Goal: Task Accomplishment & Management: Manage account settings

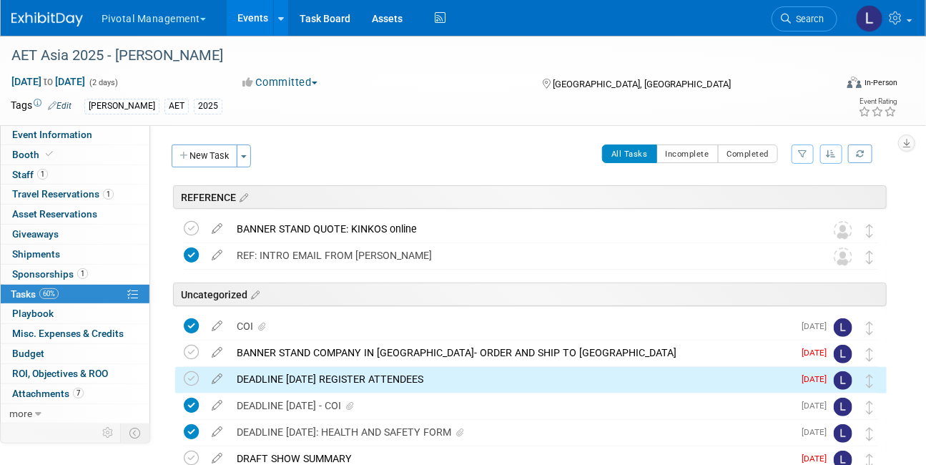
scroll to position [132, 0]
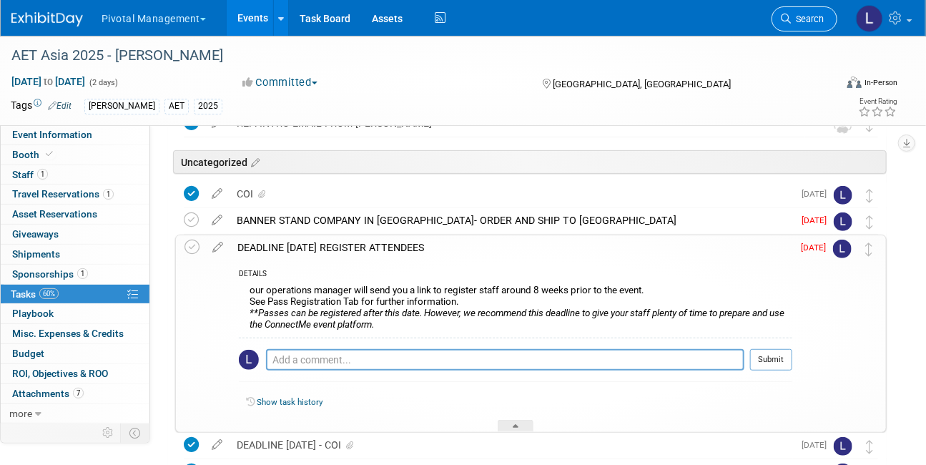
click at [807, 24] on span "Search" at bounding box center [806, 19] width 33 height 11
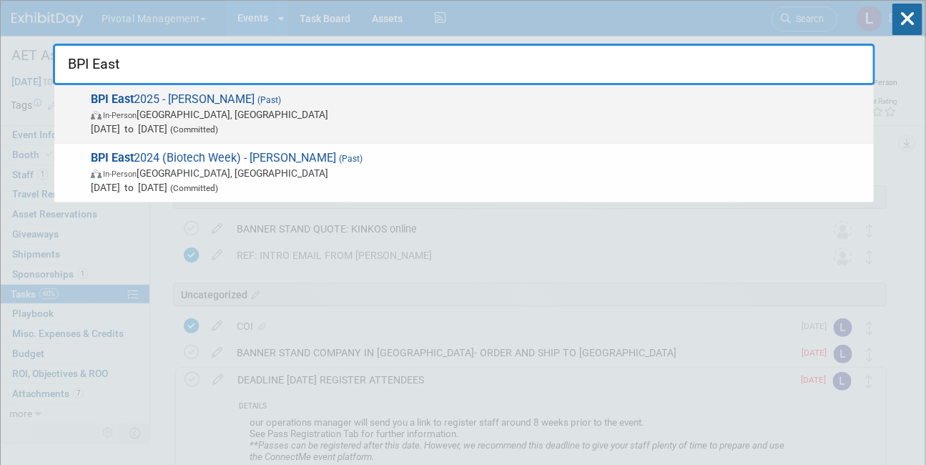
type input "BPI East"
click at [218, 124] on span "(Committed)" at bounding box center [192, 129] width 51 height 10
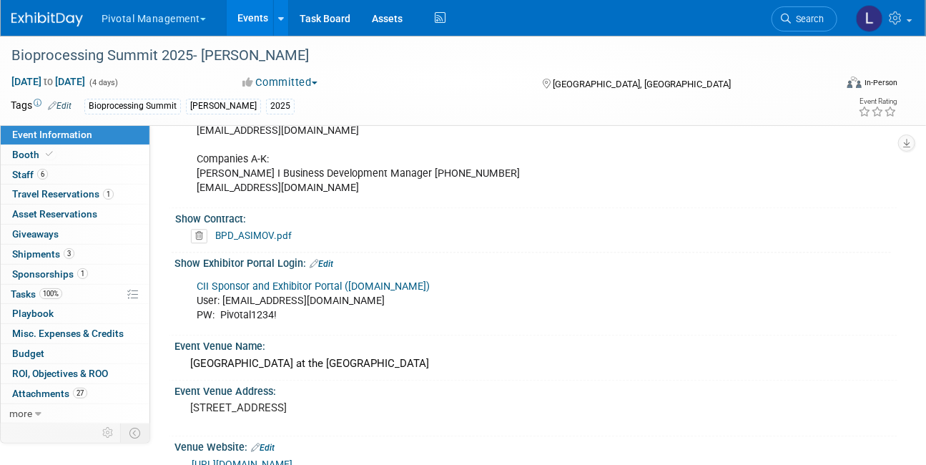
scroll to position [1201, 0]
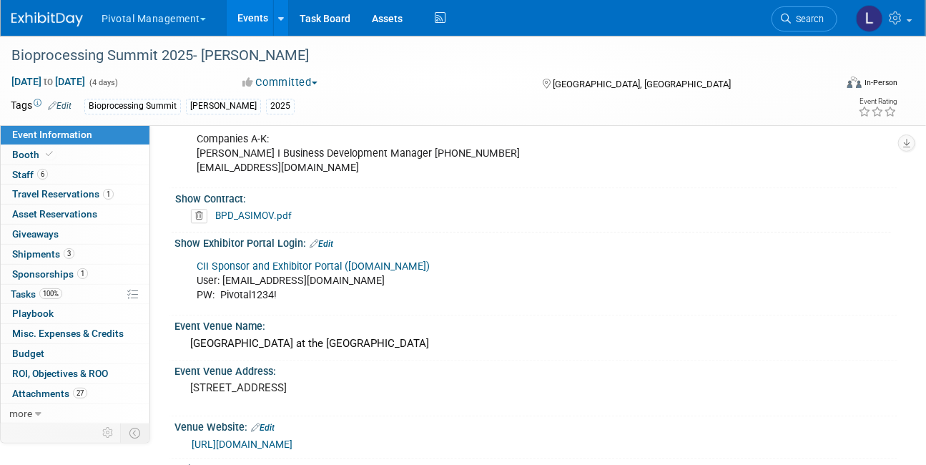
click at [279, 262] on link "CII Sponsor and Exhibitor Portal (spex-cii.com)" at bounding box center [313, 266] width 233 height 12
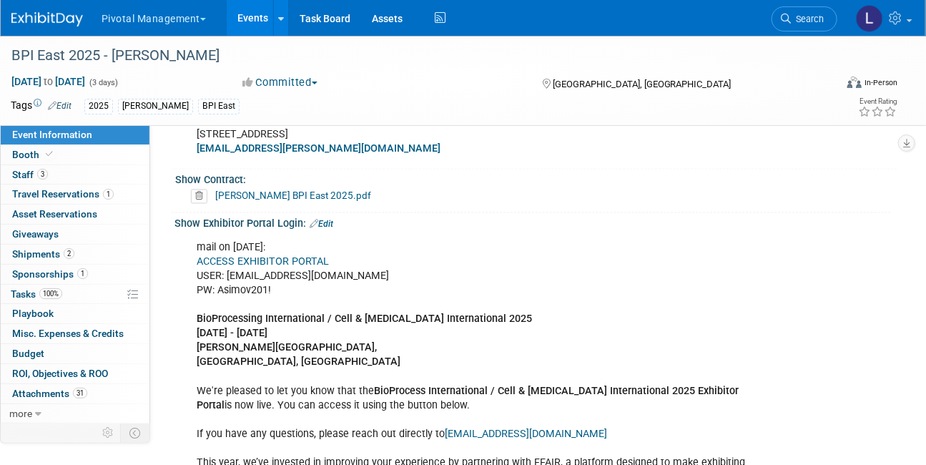
scroll to position [1021, 0]
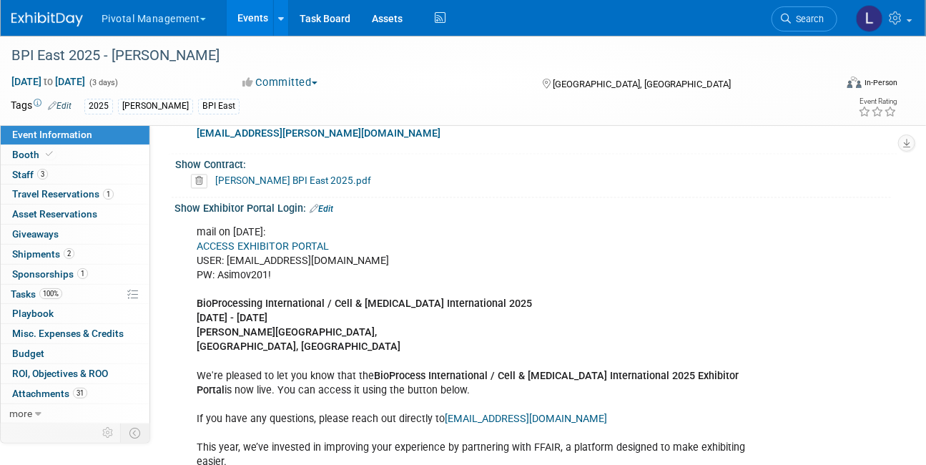
click at [234, 240] on link "ACCESS EXHIBITOR PORTAL" at bounding box center [263, 246] width 132 height 12
click at [815, 19] on span "Search" at bounding box center [806, 19] width 33 height 11
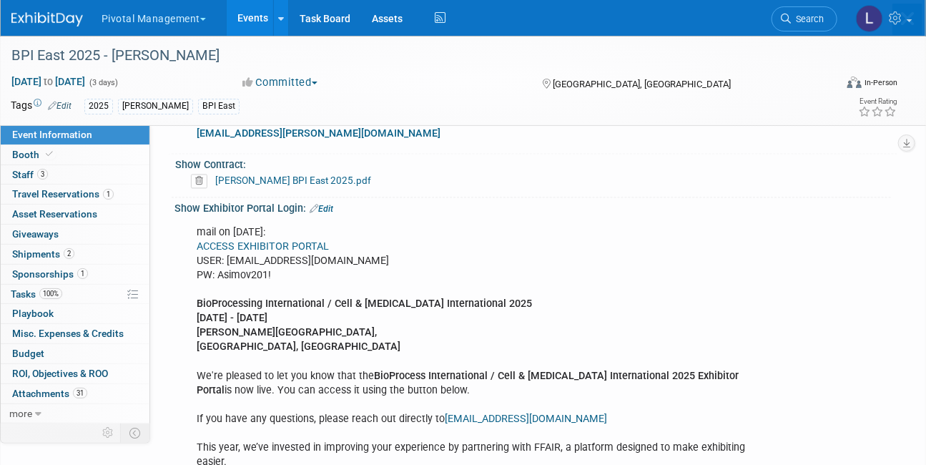
scroll to position [0, 0]
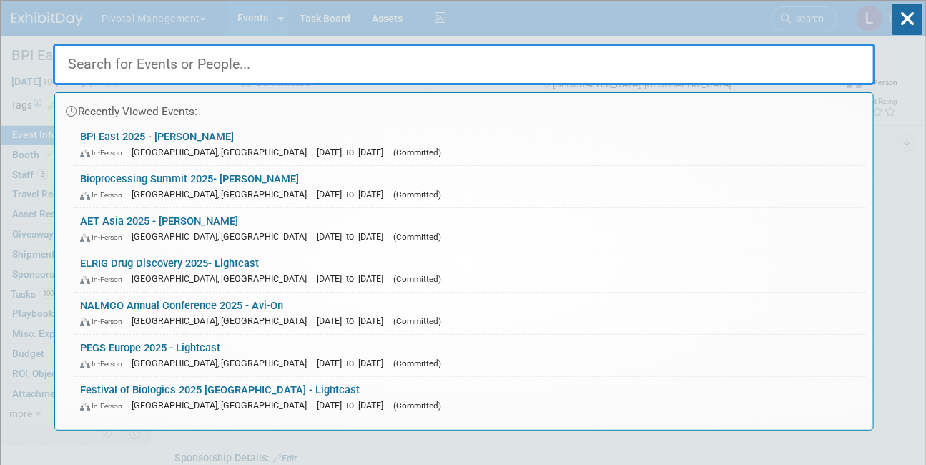
click at [809, 19] on div "Recently Viewed Events: BPI East 2025 - Asimov In-Person Boston, MA Sep 16, 202…" at bounding box center [464, 216] width 822 height 430
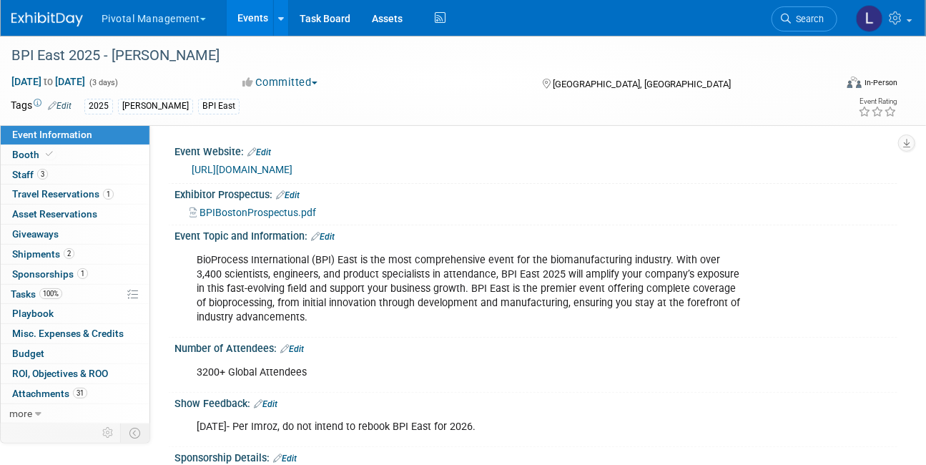
click at [807, 19] on span "Search" at bounding box center [806, 19] width 33 height 11
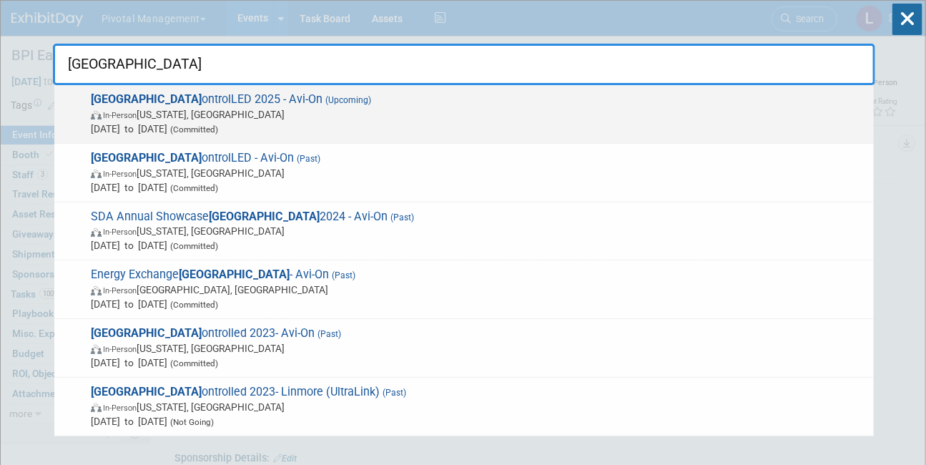
type input "NYC"
click at [181, 108] on span "In-Person [US_STATE], [GEOGRAPHIC_DATA]" at bounding box center [478, 114] width 775 height 14
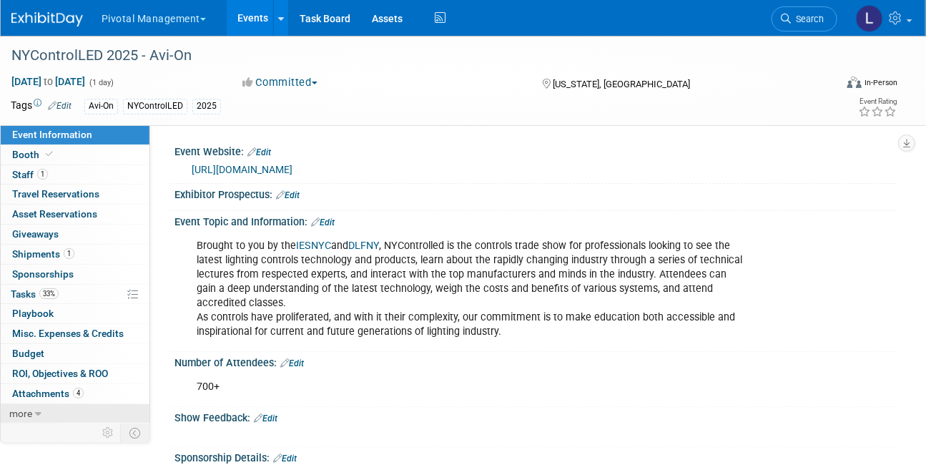
click at [32, 408] on link "more" at bounding box center [75, 413] width 149 height 19
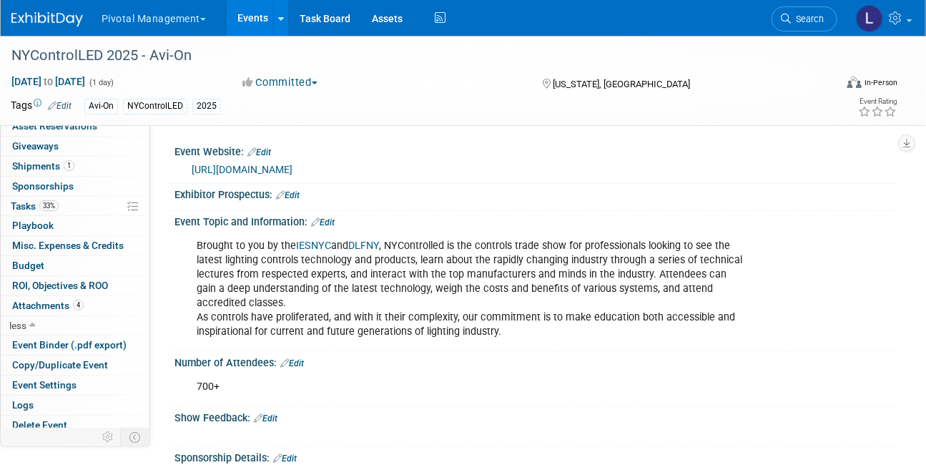
scroll to position [94, 0]
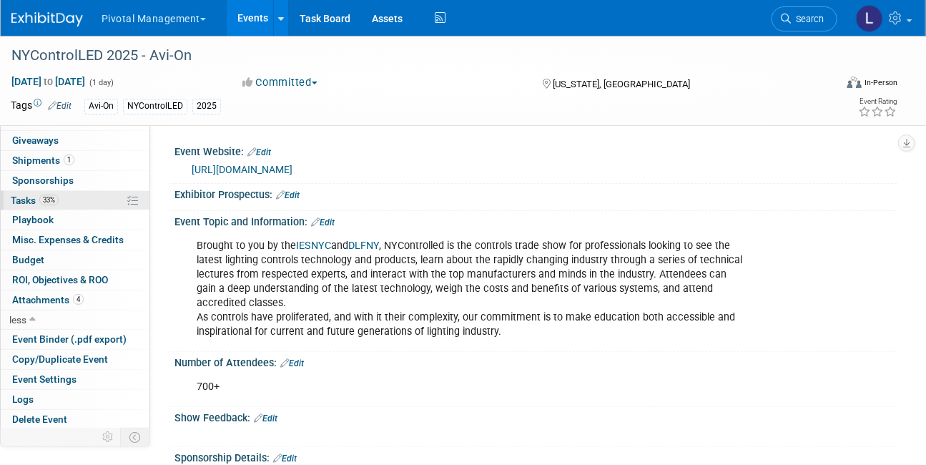
click at [36, 202] on span "Tasks 33%" at bounding box center [35, 199] width 48 height 11
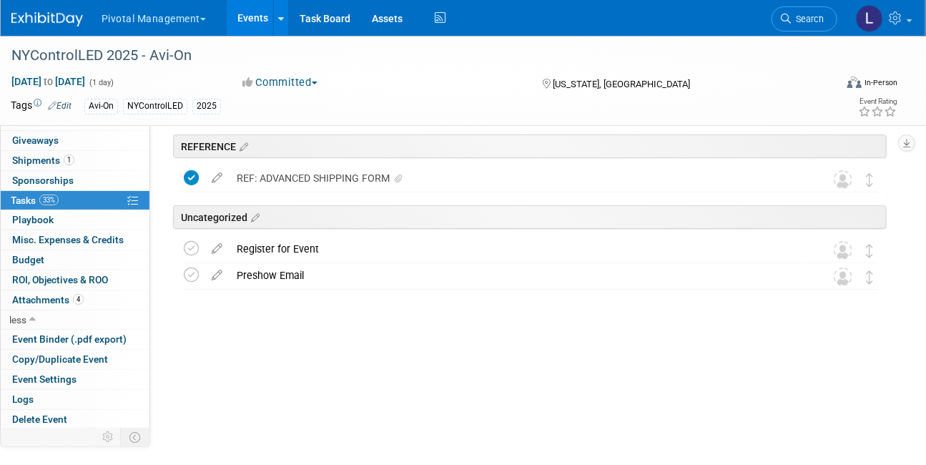
scroll to position [50, 0]
click at [243, 175] on div "REF: ADVANCED SHIPPING FORM" at bounding box center [516, 179] width 575 height 24
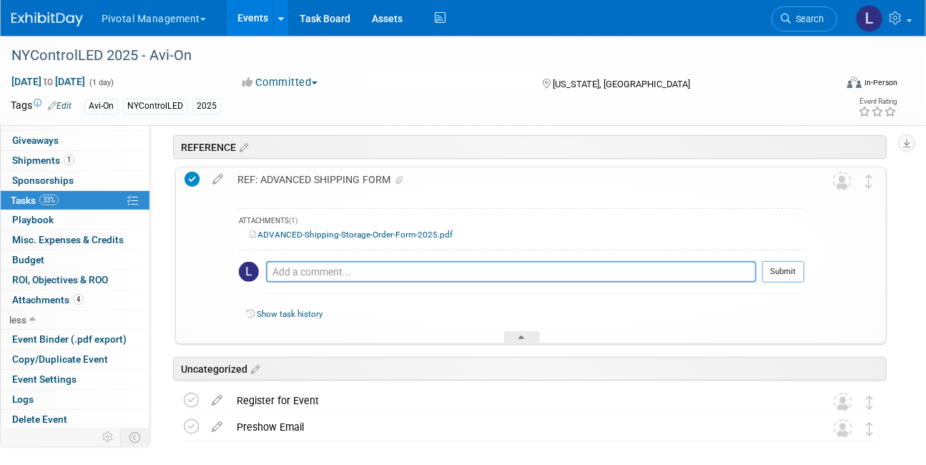
click at [344, 232] on link "ADVANCED-Shipping-Storage-Order-Form-2025.pdf" at bounding box center [350, 234] width 203 height 10
click at [803, 25] on link "Search" at bounding box center [804, 18] width 66 height 25
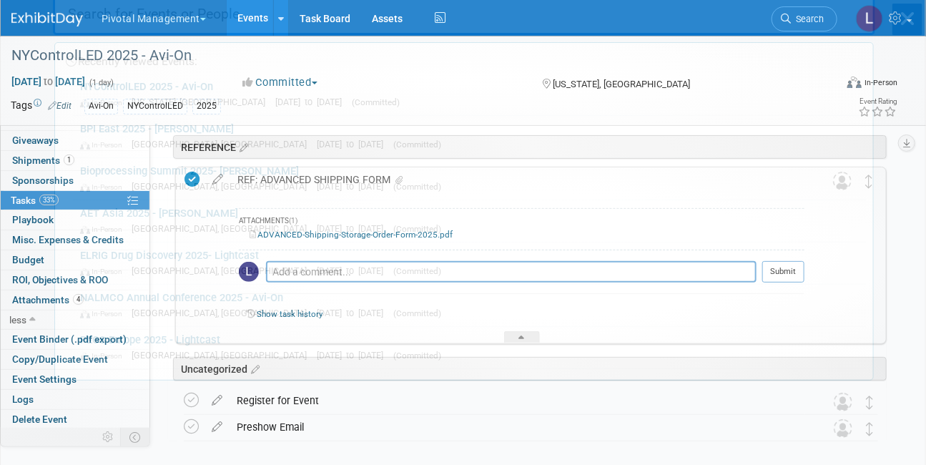
scroll to position [0, 0]
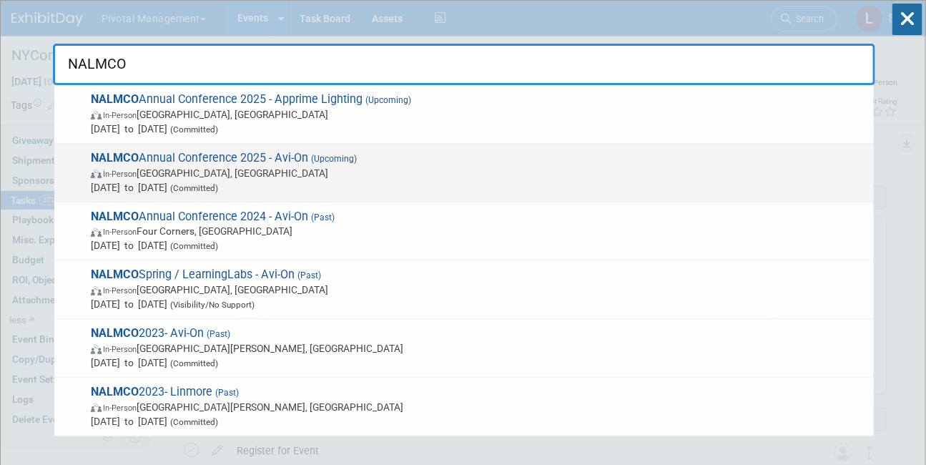
type input "NALMCO"
click at [211, 169] on span "In-Person [GEOGRAPHIC_DATA], [GEOGRAPHIC_DATA]" at bounding box center [478, 173] width 775 height 14
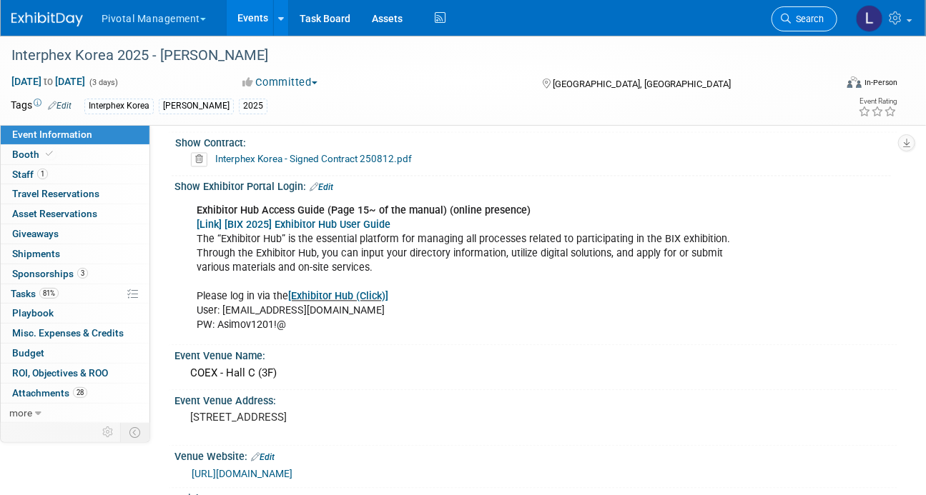
click at [818, 24] on link "Search" at bounding box center [804, 18] width 66 height 25
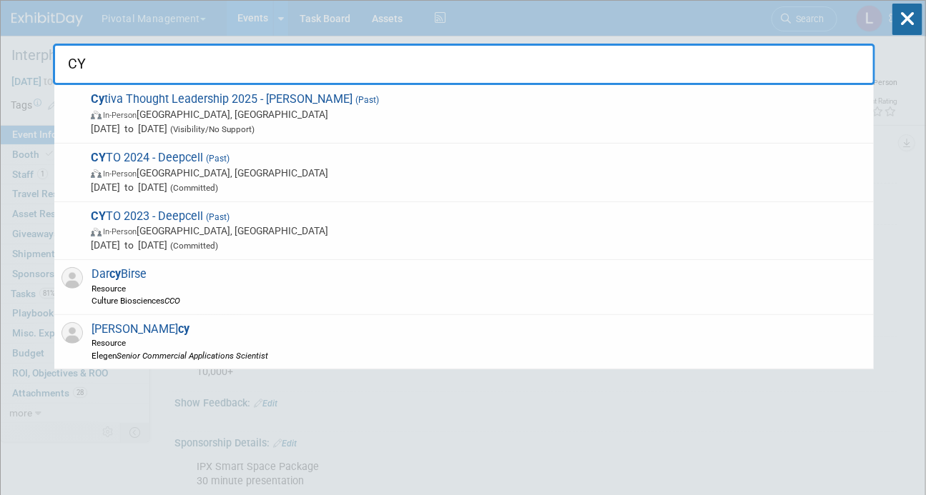
type input "C"
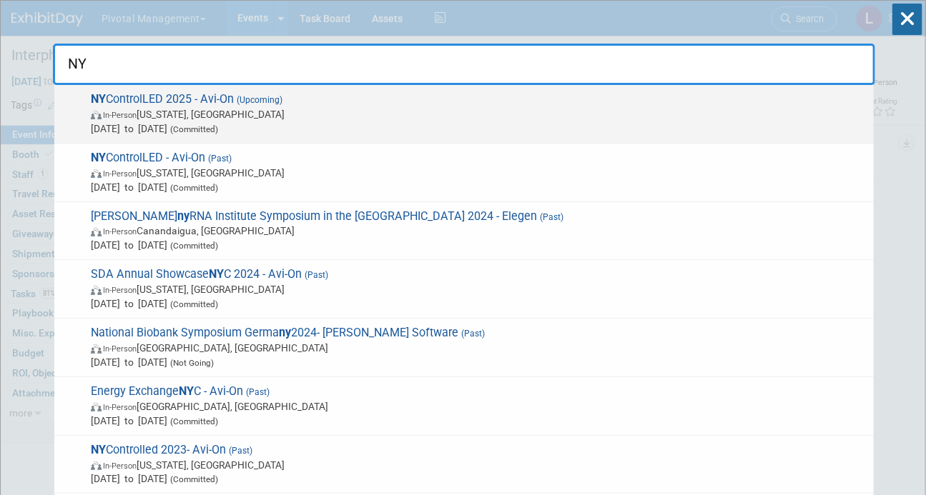
type input "NY"
click at [210, 116] on span "In-Person New York, NY" at bounding box center [478, 114] width 775 height 14
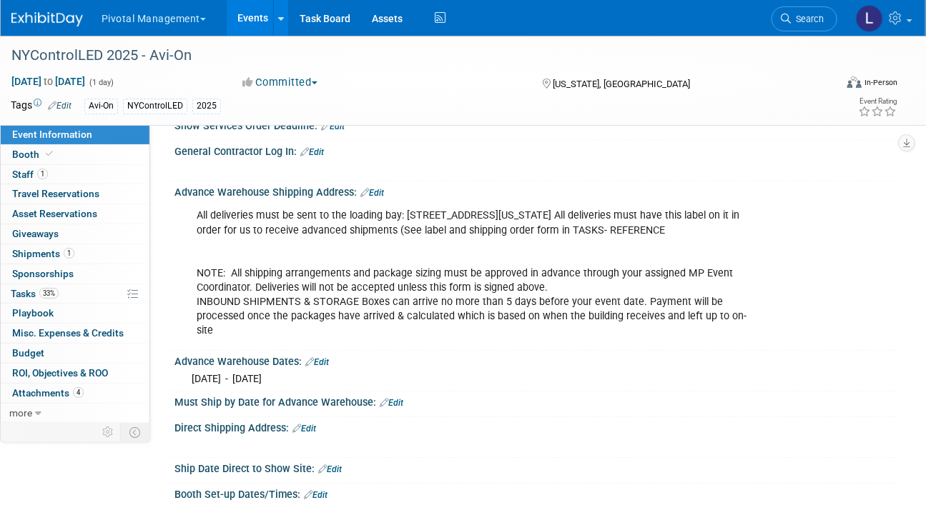
scroll to position [1219, 0]
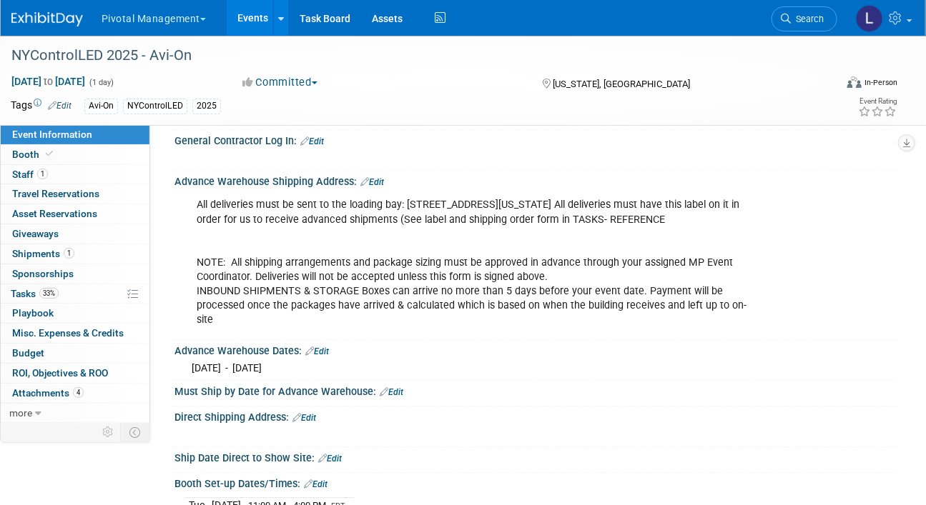
drag, startPoint x: 196, startPoint y: 227, endPoint x: 447, endPoint y: 339, distance: 274.8
click at [447, 334] on div "All deliveries must be sent to the loading bay: 124 West 19th Street, New York,…" at bounding box center [471, 263] width 568 height 144
copy div "All deliveries must be sent to the loading bay: 124 West 19th Street, New York,…"
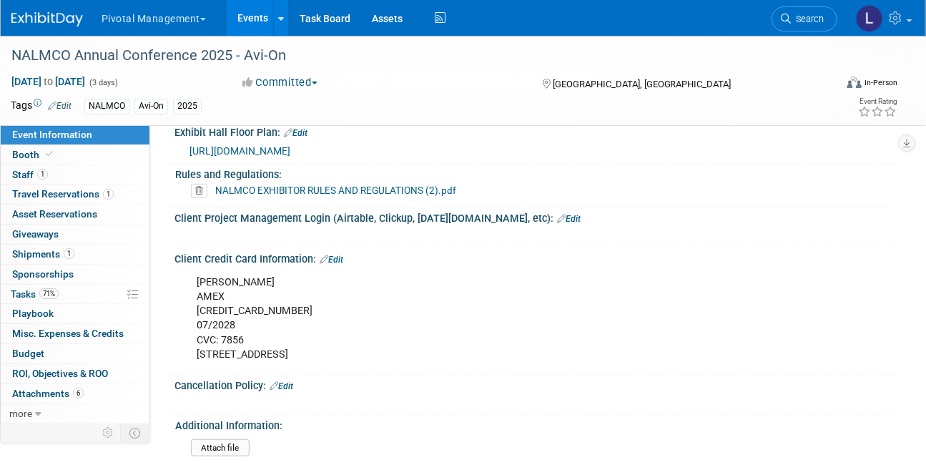
scroll to position [2231, 0]
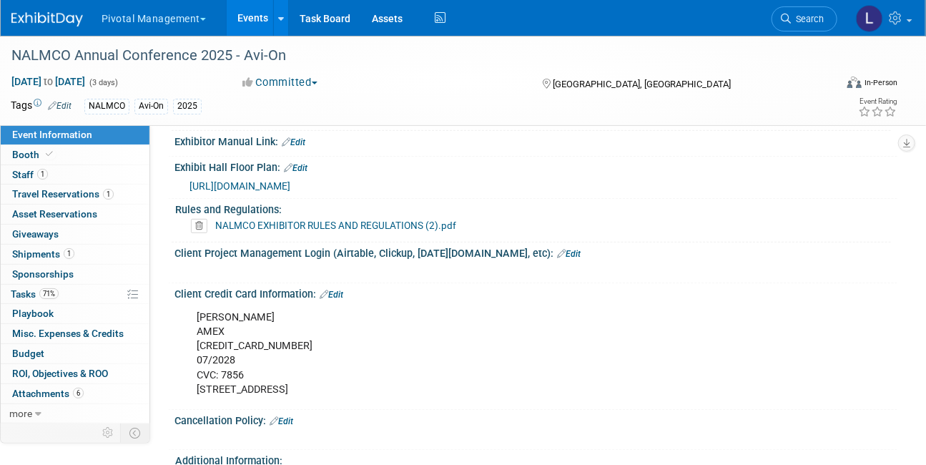
drag, startPoint x: 930, startPoint y: 49, endPoint x: 921, endPoint y: 410, distance: 361.0
click at [36, 254] on span "Shipments 1" at bounding box center [43, 253] width 62 height 11
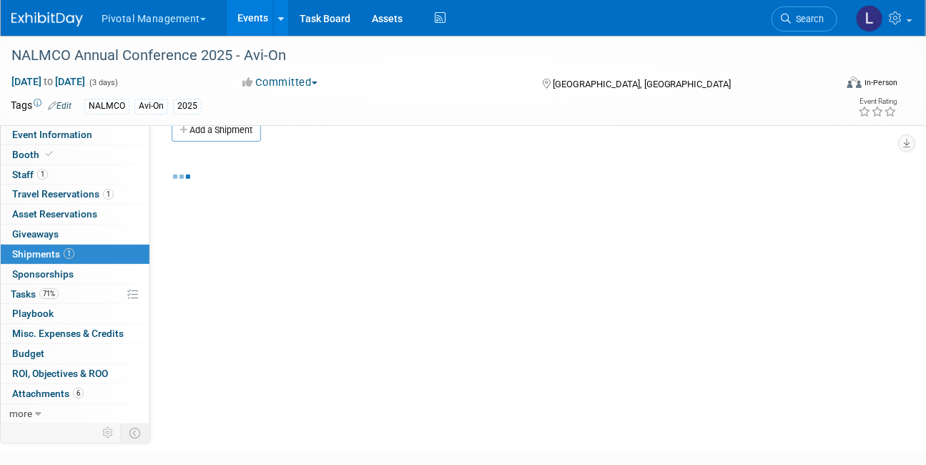
scroll to position [111, 0]
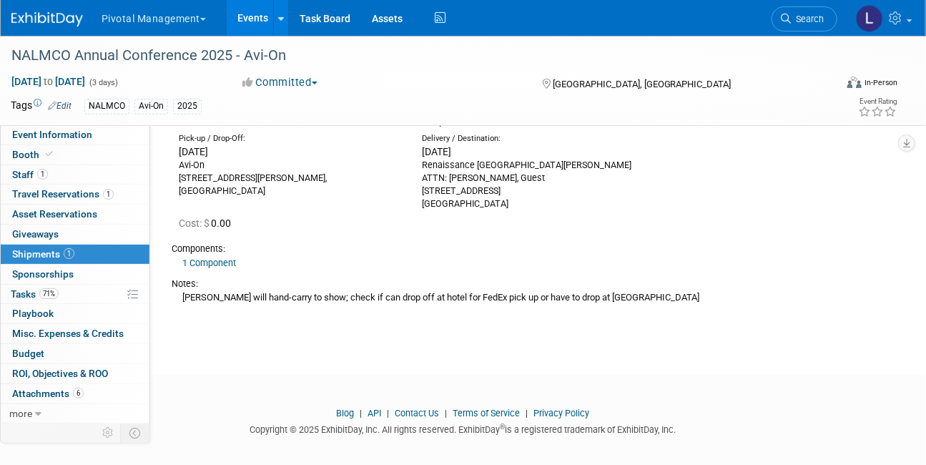
click at [450, 400] on div at bounding box center [463, 398] width 926 height 18
click at [606, 320] on div "NALMCO Annual Conference 2025 - Avi-On Oct 19, 2025 to Oct 21, 2025 (3 days) Oc…" at bounding box center [463, 136] width 926 height 425
click at [210, 298] on div "Eric will hand-carry to show; check if can drop off at hotel for FedEx pick up …" at bounding box center [529, 296] width 715 height 15
click at [746, 272] on div "Notes: Eric will hand-carry to show; check if can drop off at hotel for FedEx p…" at bounding box center [529, 289] width 715 height 39
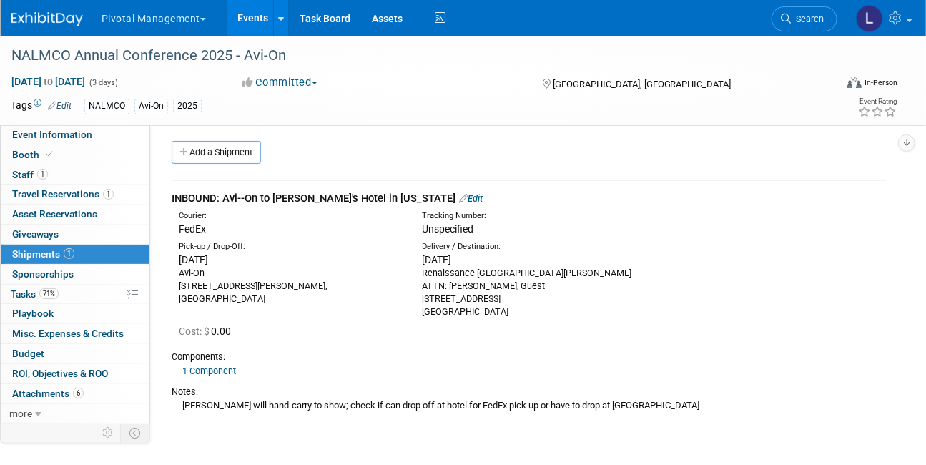
scroll to position [3, 0]
drag, startPoint x: 422, startPoint y: 271, endPoint x: 519, endPoint y: 312, distance: 104.7
click at [522, 316] on div "Renaissance Des Moines Savery Hotel ATTN: Eric Fournier, Guest 401 Locust Stree…" at bounding box center [533, 292] width 222 height 51
copy div "Renaissance Des Moines Savery Hotel ATTN: Eric Fournier, Guest 401 Locust Stree…"
click at [459, 199] on link "Edit" at bounding box center [471, 199] width 24 height 11
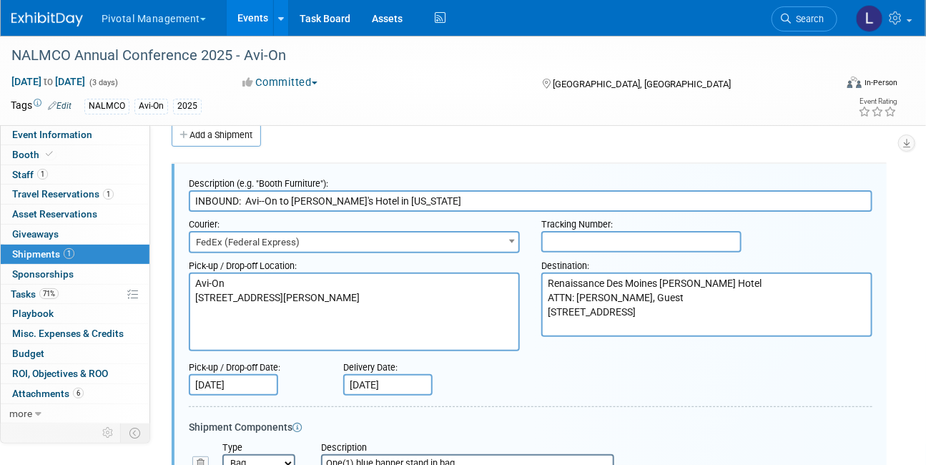
scroll to position [0, 0]
click at [582, 237] on input "text" at bounding box center [641, 241] width 200 height 21
paste input "8849 8515 1675"
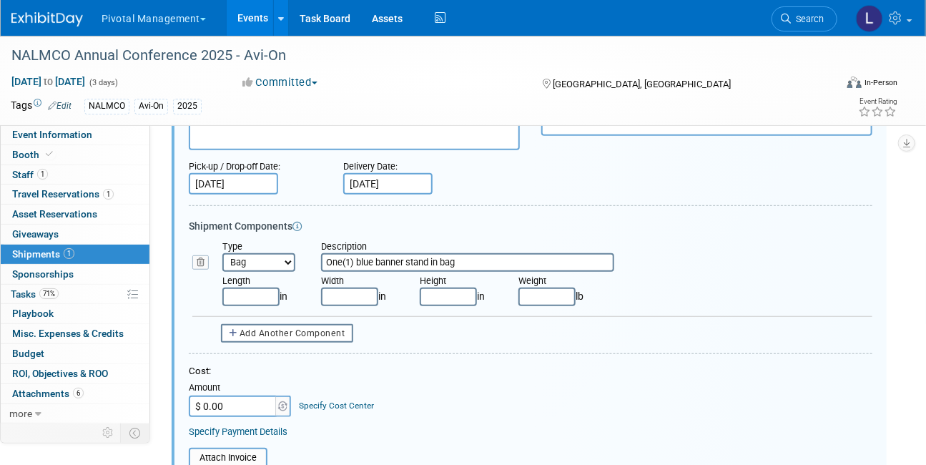
scroll to position [224, 0]
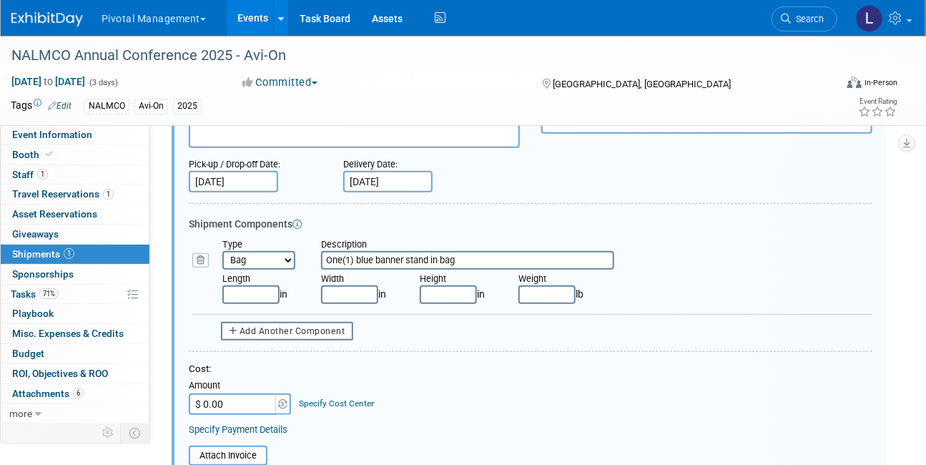
type input "8849 8515 1675"
click at [264, 174] on input "[DATE]" at bounding box center [233, 181] width 89 height 21
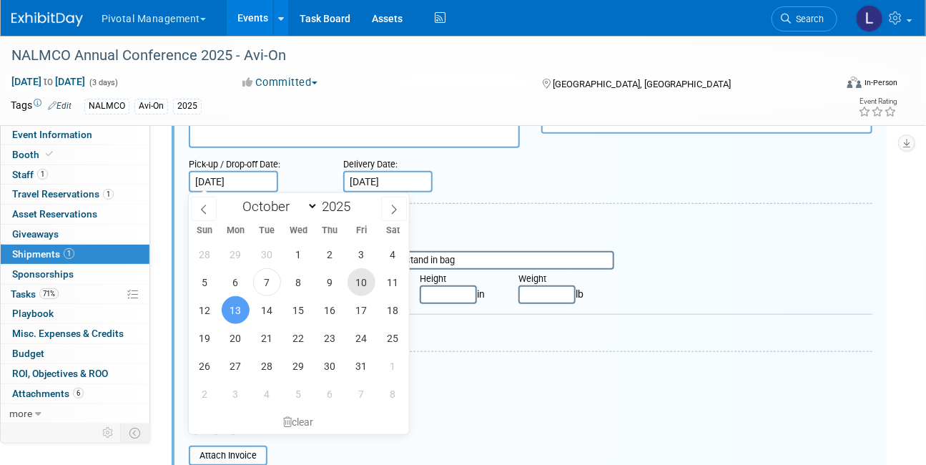
click at [359, 284] on span "10" at bounding box center [361, 282] width 28 height 28
type input "Oct 10, 2025"
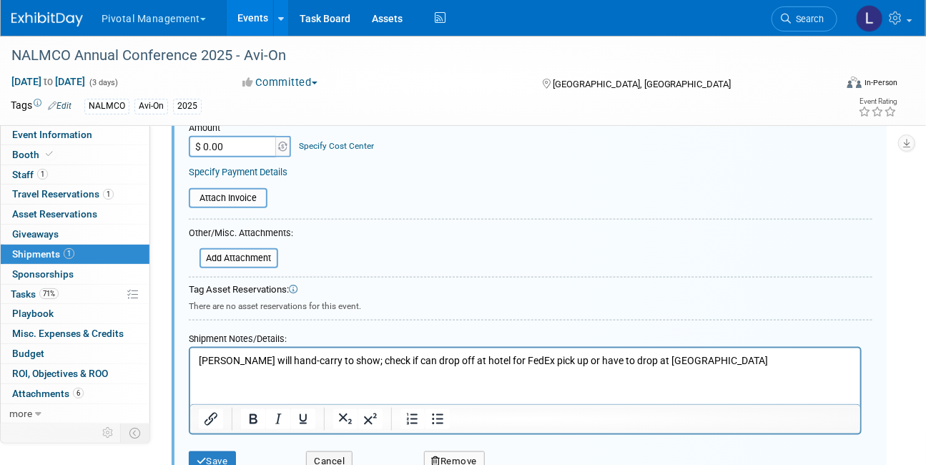
scroll to position [482, 0]
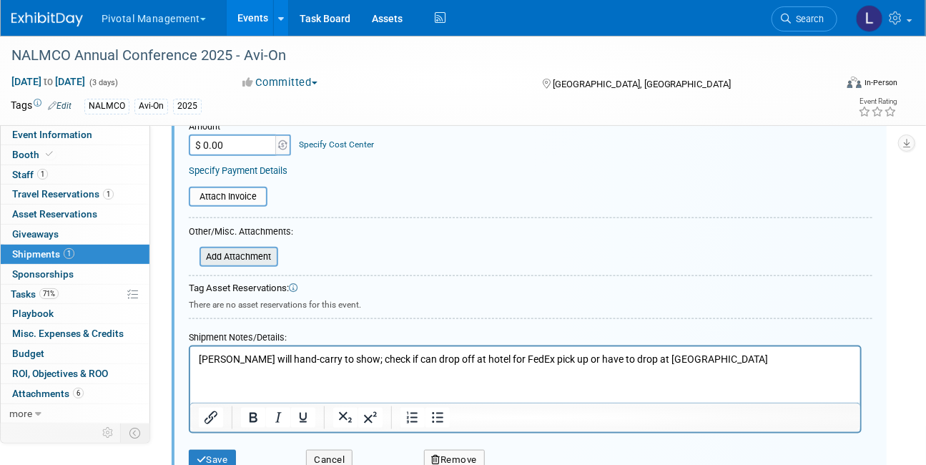
click at [227, 255] on input "file" at bounding box center [191, 256] width 170 height 17
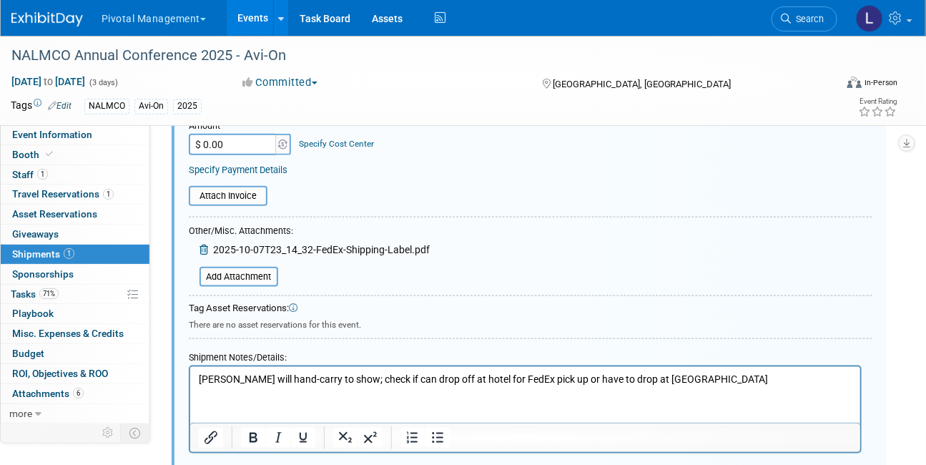
scroll to position [676, 0]
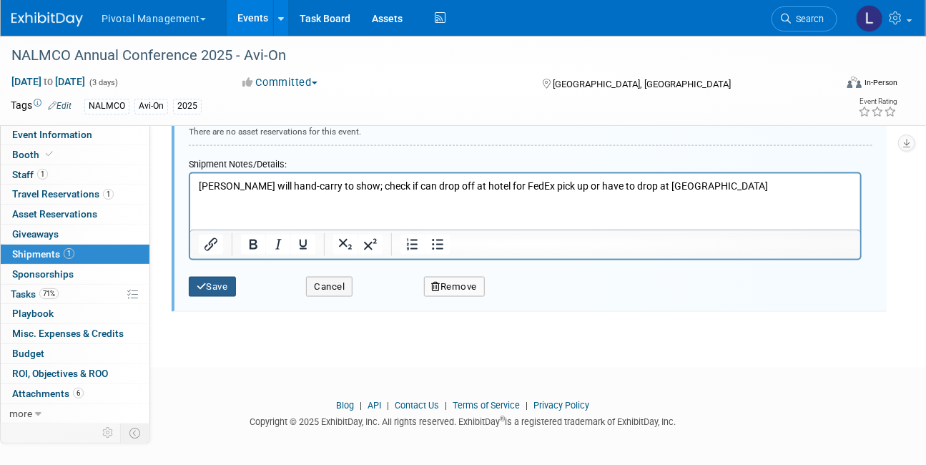
click at [203, 283] on icon "submit" at bounding box center [202, 286] width 10 height 9
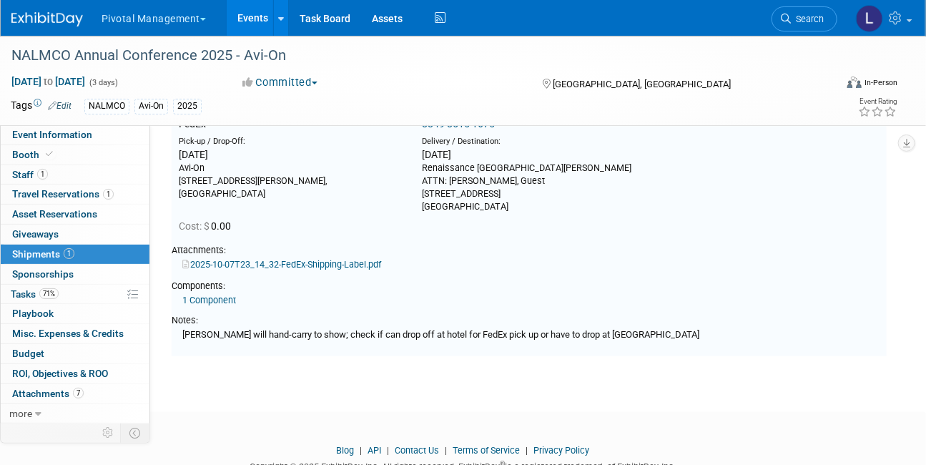
scroll to position [21, 0]
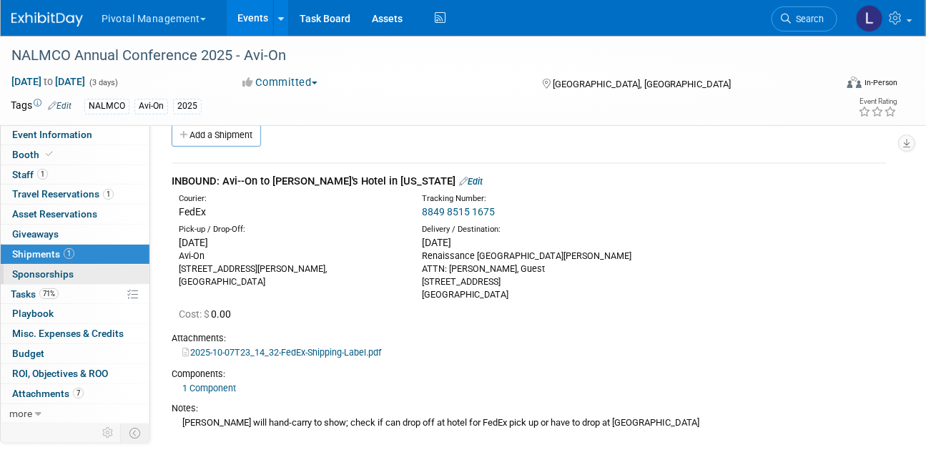
drag, startPoint x: 26, startPoint y: 289, endPoint x: 91, endPoint y: 276, distance: 66.3
click at [26, 288] on span "Tasks 71%" at bounding box center [35, 293] width 48 height 11
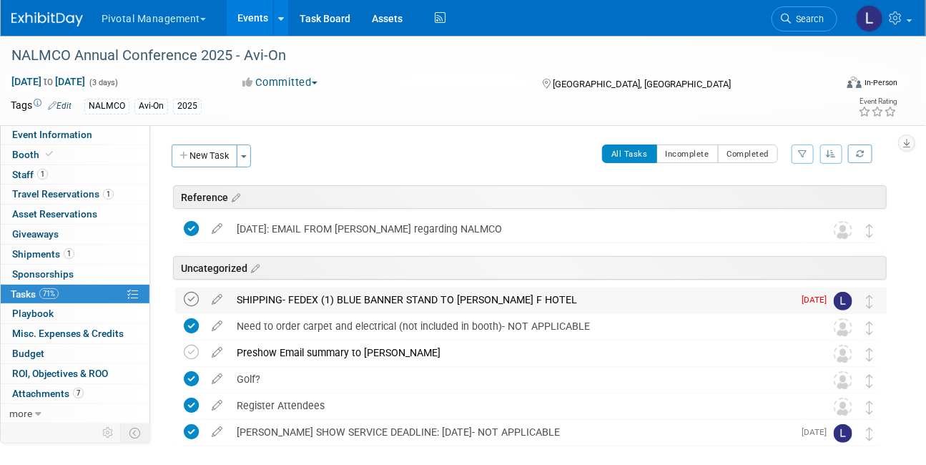
click at [193, 299] on icon at bounding box center [191, 299] width 15 height 15
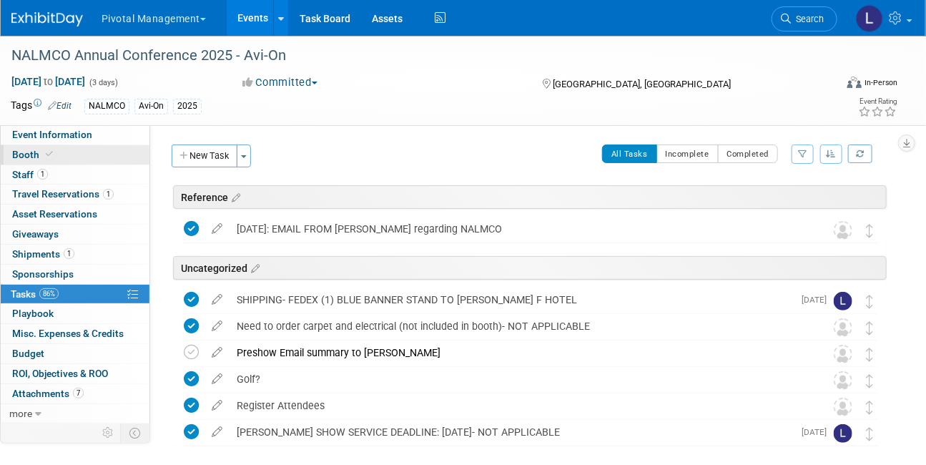
click at [24, 157] on span "Booth" at bounding box center [34, 154] width 44 height 11
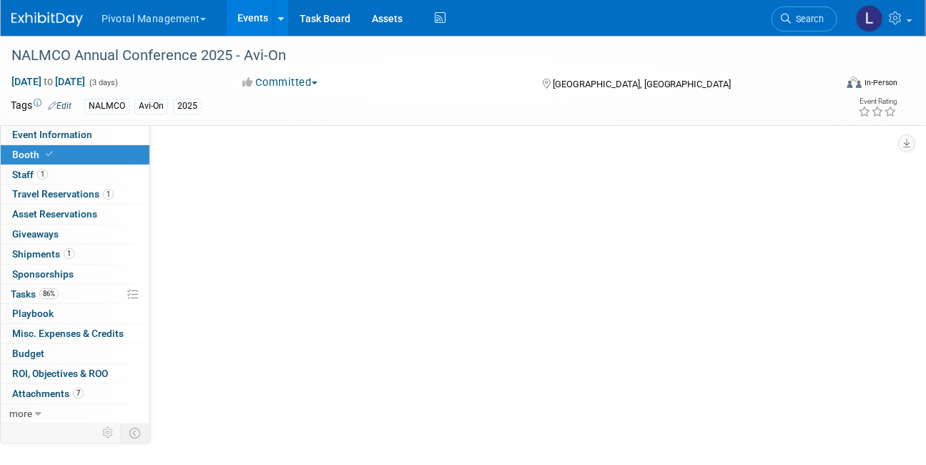
select select "Yes"
select select "Submitted to Accounting"
select select "Email Summary Only"
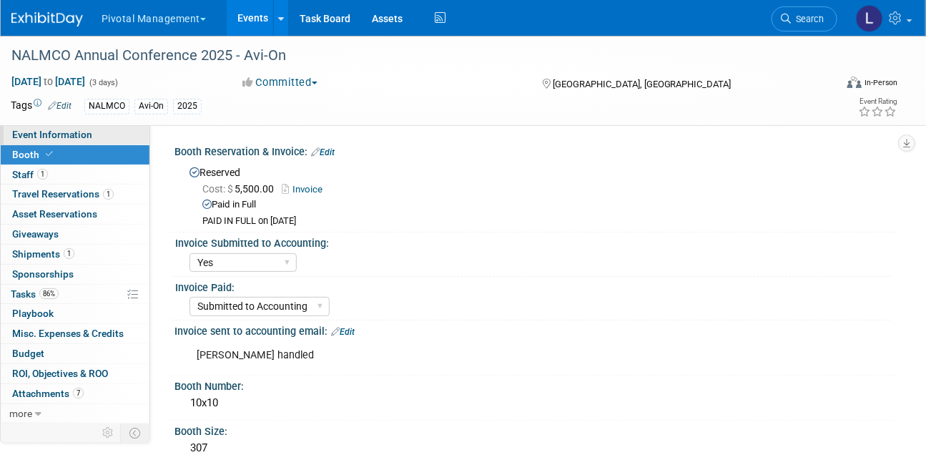
click at [26, 133] on span "Event Information" at bounding box center [52, 134] width 80 height 11
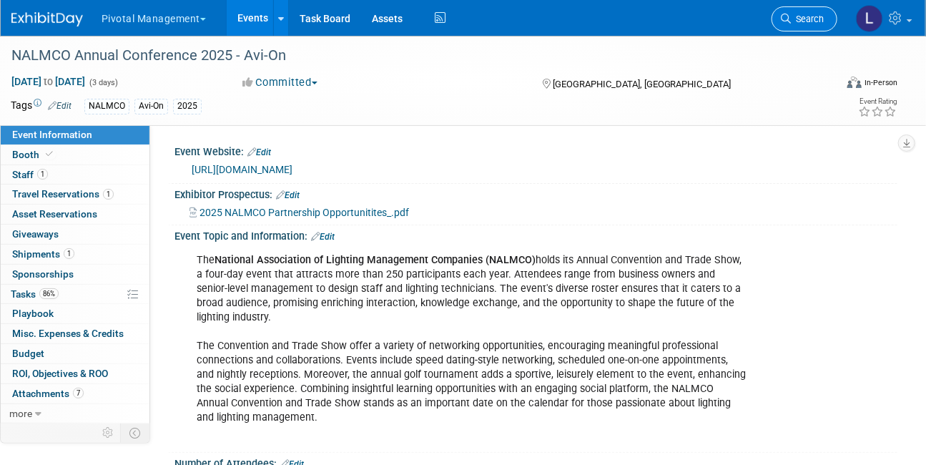
click at [821, 21] on span "Search" at bounding box center [806, 19] width 33 height 11
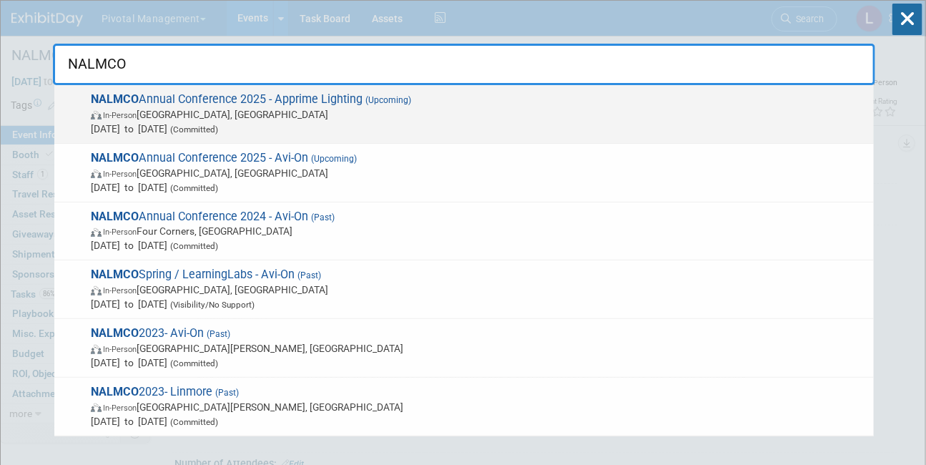
type input "NALMCO"
click at [339, 114] on span "In-Person Des Moines, IA" at bounding box center [478, 114] width 775 height 14
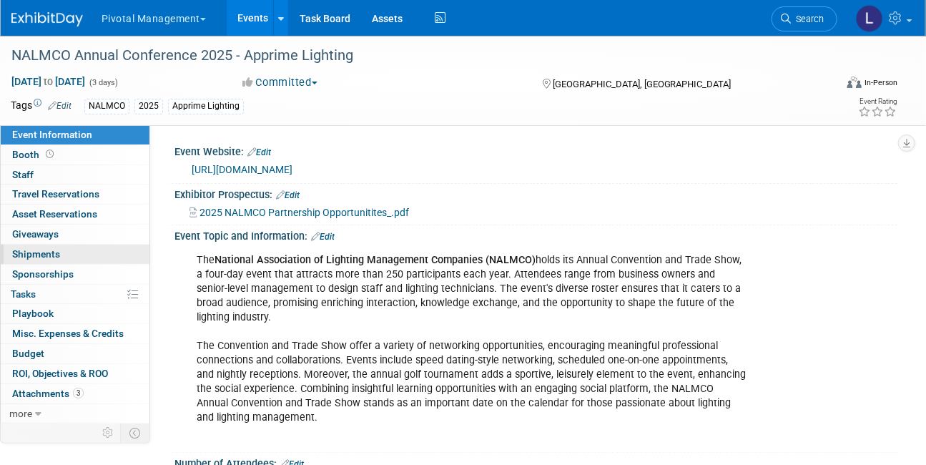
click at [31, 247] on link "0 Shipments 0" at bounding box center [75, 253] width 149 height 19
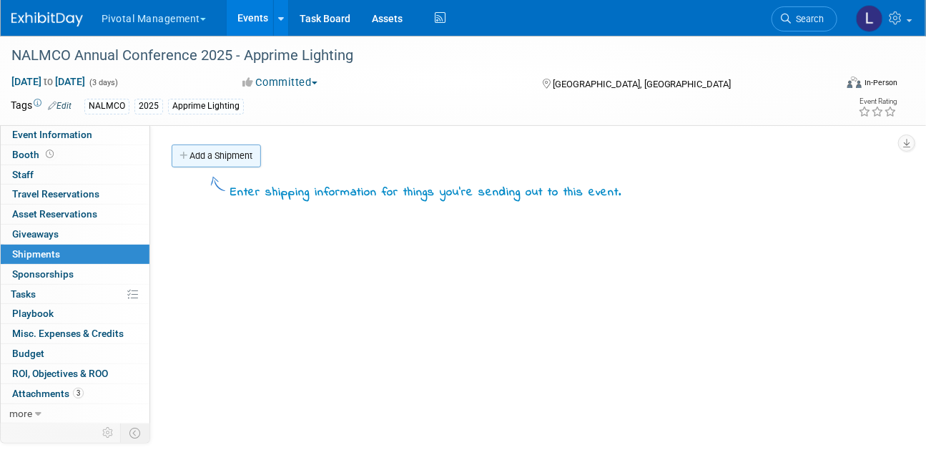
click at [207, 159] on link "Add a Shipment" at bounding box center [216, 155] width 89 height 23
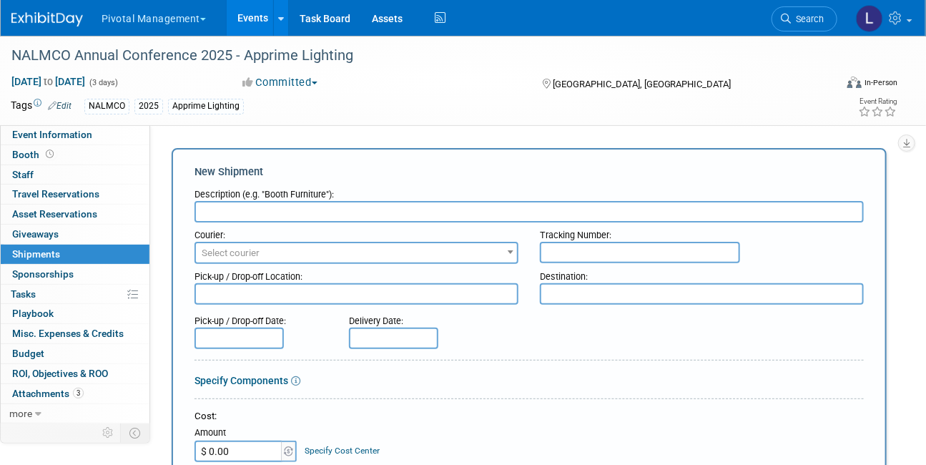
click at [255, 447] on input "$ 0.00" at bounding box center [238, 450] width 89 height 21
paste input "2,742.5"
type input "$ 2,742.50"
click at [234, 213] on input "text" at bounding box center [528, 211] width 669 height 21
type input "i"
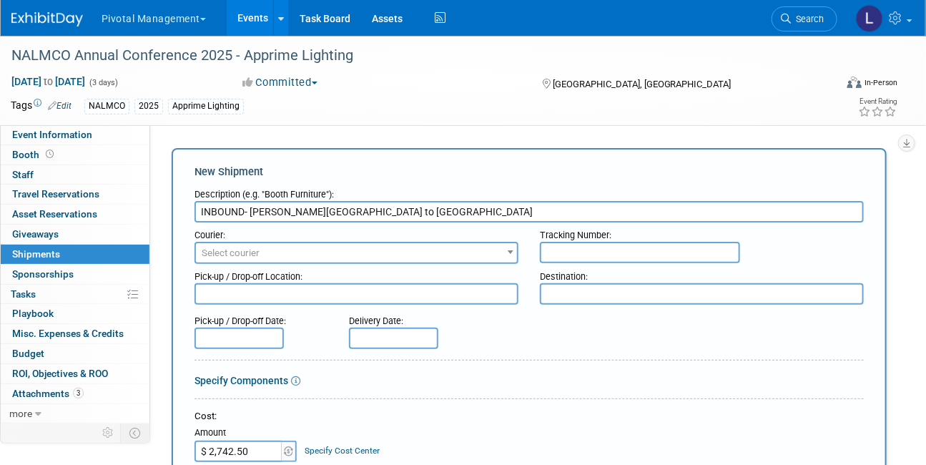
type input "INBOUND- [PERSON_NAME][GEOGRAPHIC_DATA] to [GEOGRAPHIC_DATA]"
click at [247, 249] on span "Select courier" at bounding box center [231, 252] width 58 height 11
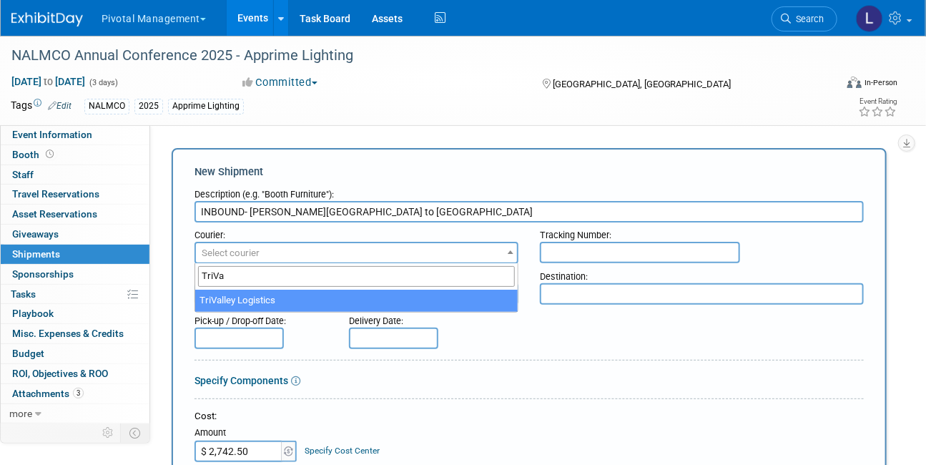
type input "TriVa"
select select "576"
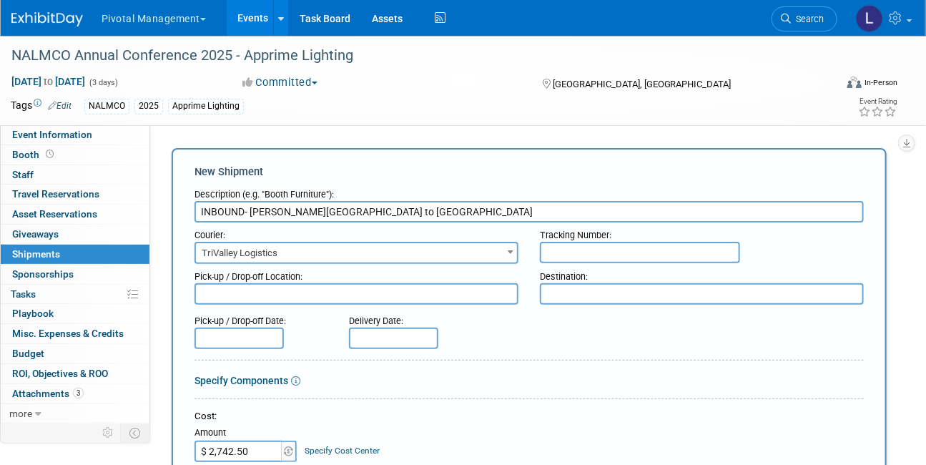
click at [575, 294] on textarea at bounding box center [702, 293] width 324 height 21
click at [254, 299] on textarea at bounding box center [356, 293] width 324 height 21
click at [240, 287] on textarea at bounding box center [356, 293] width 324 height 21
paste textarea "Pick Up Address – please confirm what the latest date to pick up to deliver by …"
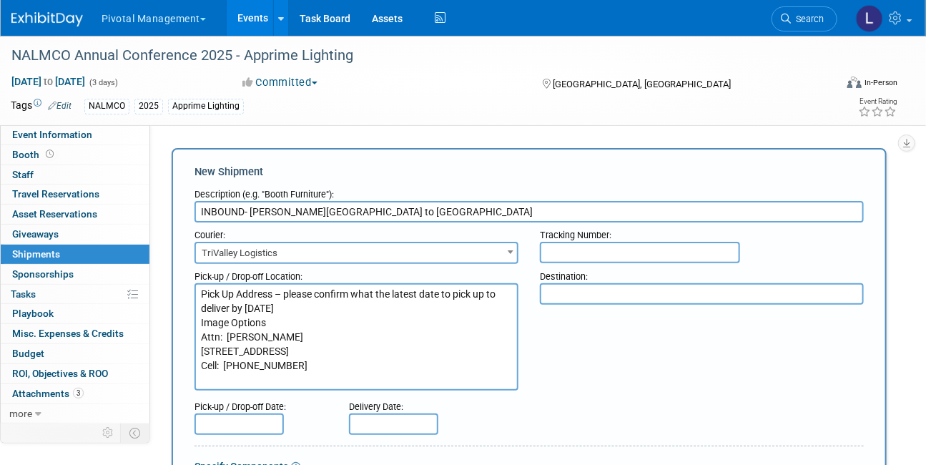
drag, startPoint x: 326, startPoint y: 300, endPoint x: 189, endPoint y: 280, distance: 138.0
click at [189, 280] on div "Pick-up / Drop-off Location: Pick Up Address – please confirm what the latest d…" at bounding box center [356, 327] width 345 height 127
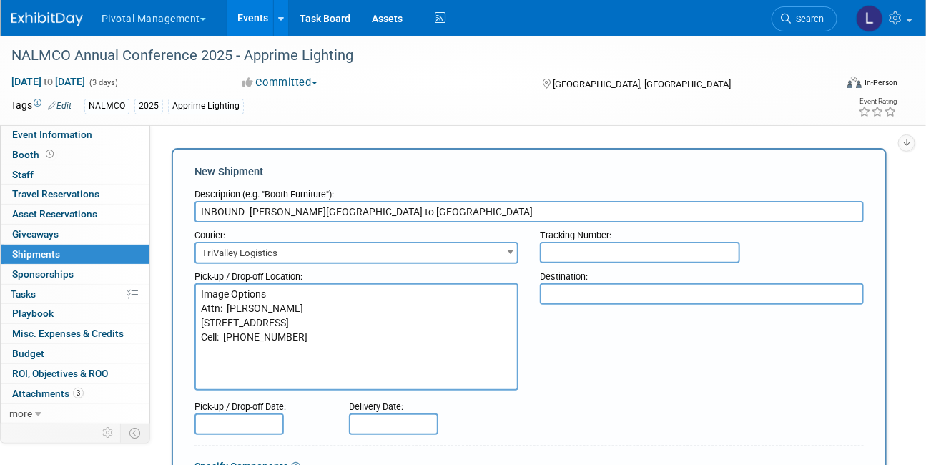
click at [199, 304] on textarea "Image Options Attn: [PERSON_NAME] [STREET_ADDRESS] Cell: [PHONE_NUMBER]" at bounding box center [356, 336] width 324 height 107
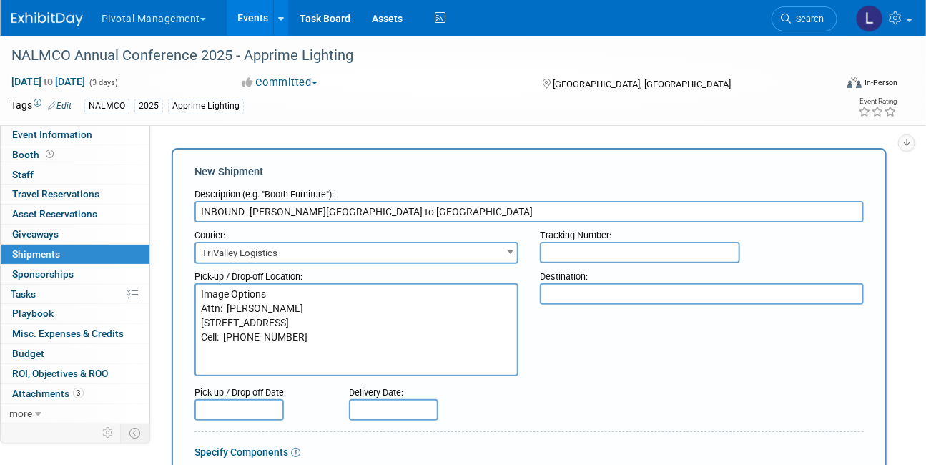
type textarea "Image Options Attn: [PERSON_NAME] [STREET_ADDRESS] Cell: [PHONE_NUMBER]"
click at [647, 295] on textarea at bounding box center [702, 293] width 324 height 21
paste textarea "Deliver to the following address [DATE][DATE] Apprime Lighting Booth #TBD NALMC…"
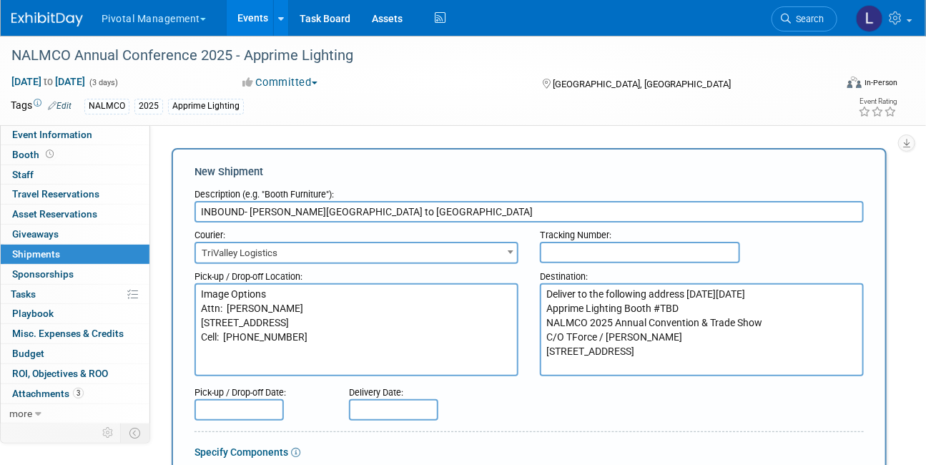
type textarea "Deliver to the following address [DATE][DATE] Apprime Lighting Booth #TBD NALMC…"
click at [260, 401] on input "text" at bounding box center [238, 409] width 89 height 21
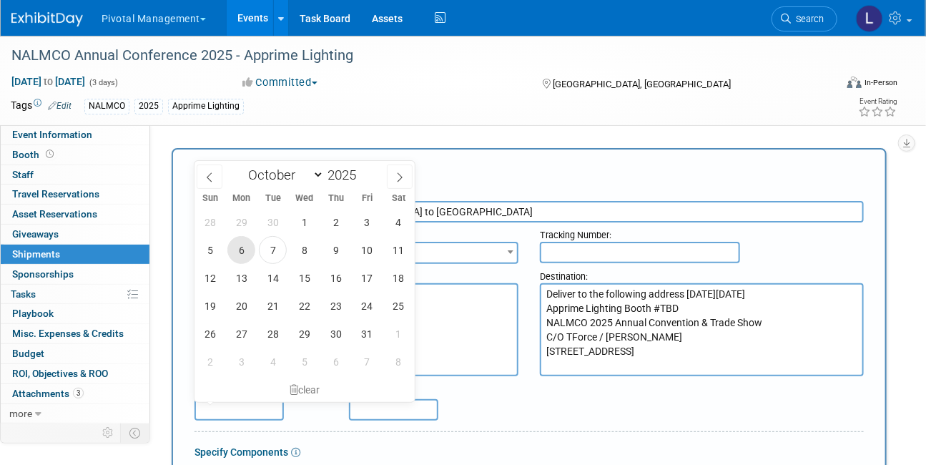
click at [239, 245] on span "6" at bounding box center [241, 250] width 28 height 28
type input "[DATE]"
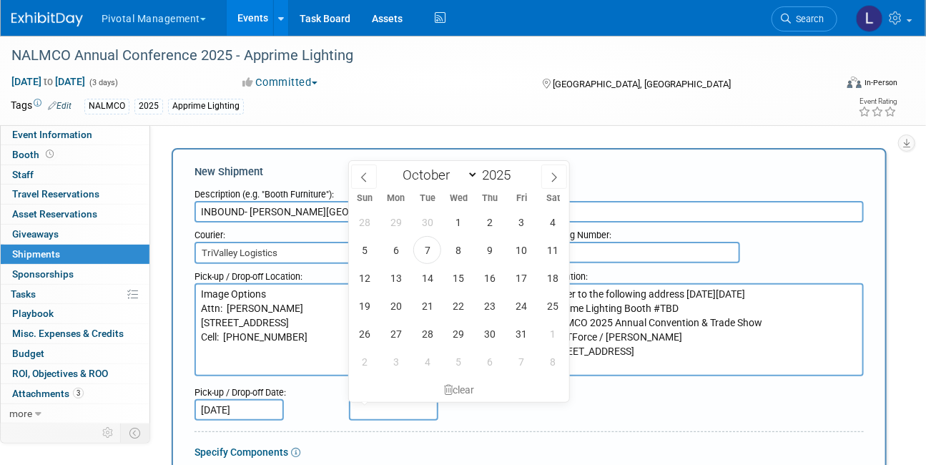
click at [367, 410] on input "text" at bounding box center [393, 409] width 89 height 21
click at [383, 274] on span "13" at bounding box center [396, 278] width 28 height 28
type input "[DATE]"
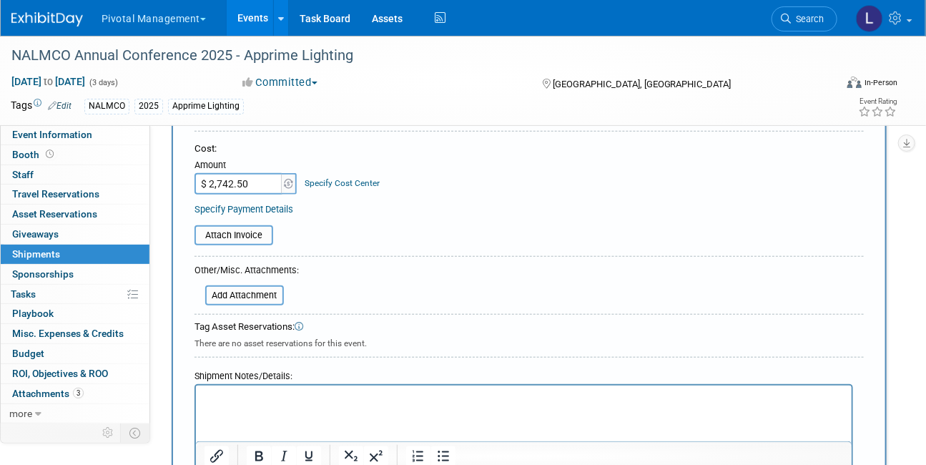
scroll to position [406, 0]
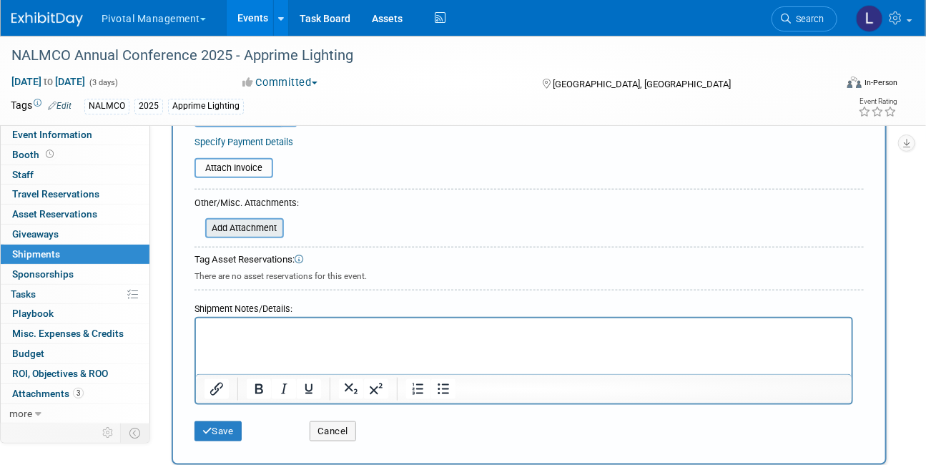
click at [219, 224] on input "file" at bounding box center [197, 227] width 170 height 17
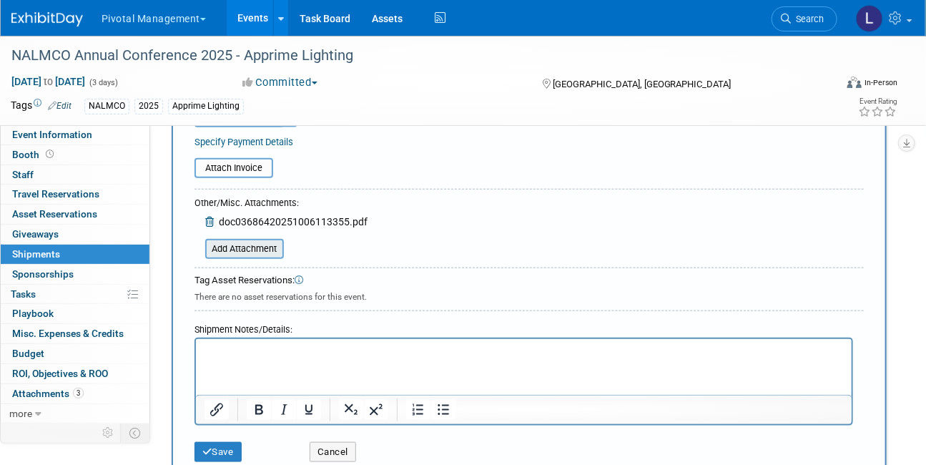
click at [259, 244] on input "file" at bounding box center [197, 248] width 170 height 17
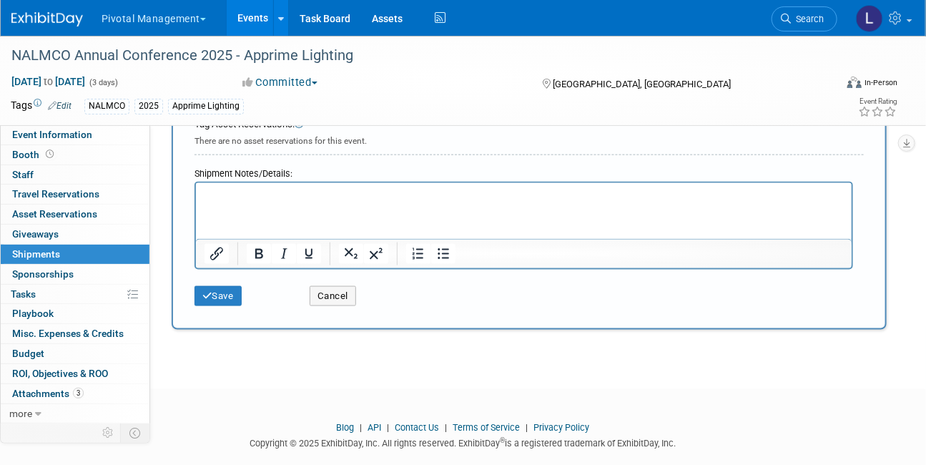
scroll to position [604, 0]
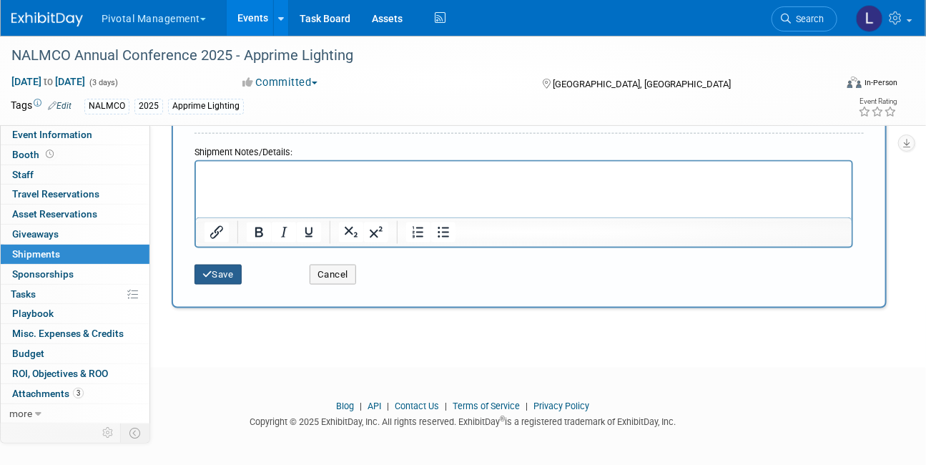
click at [234, 266] on button "Save" at bounding box center [217, 274] width 47 height 20
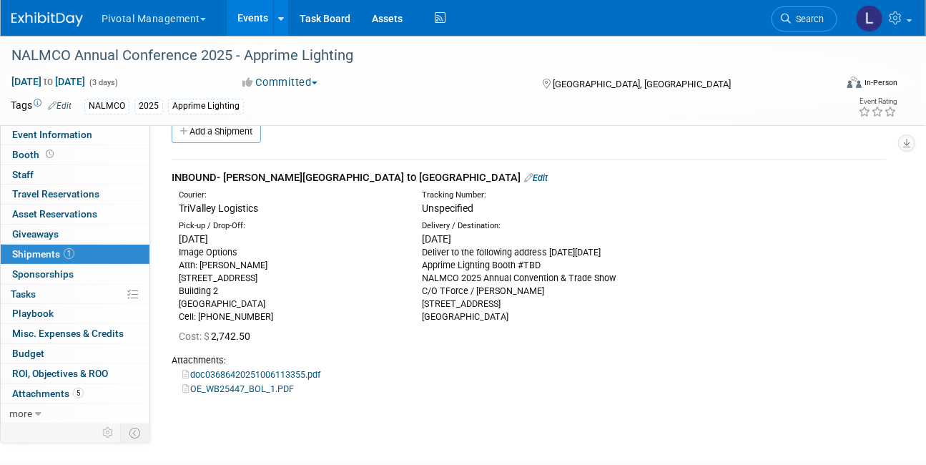
scroll to position [0, 0]
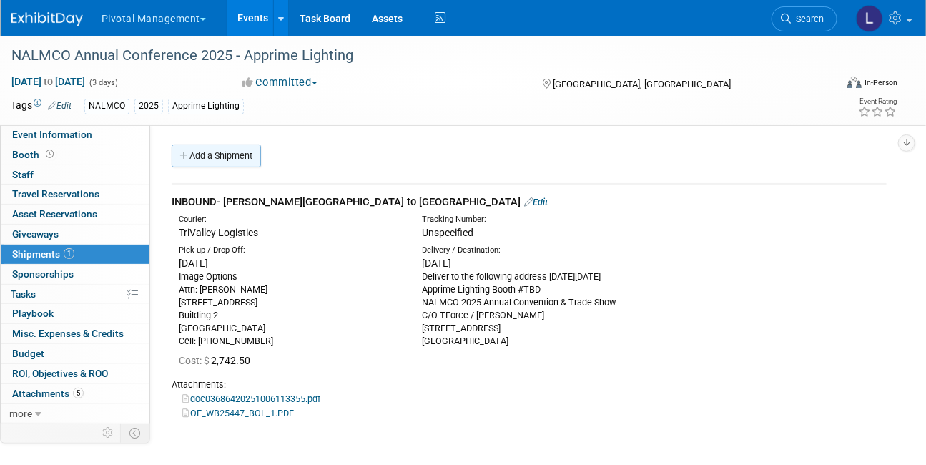
click at [229, 159] on link "Add a Shipment" at bounding box center [216, 155] width 89 height 23
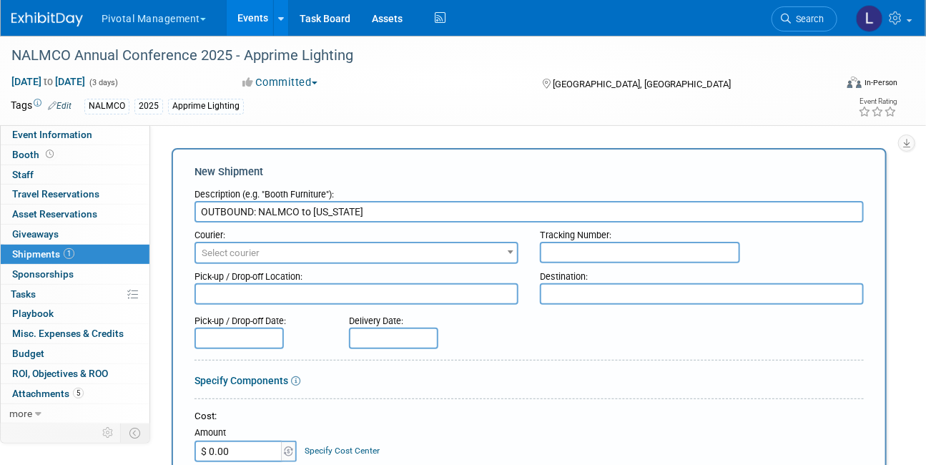
type input "OUTBOUND: NALMCO to [US_STATE]"
click at [307, 259] on span "Select courier" at bounding box center [356, 253] width 321 height 20
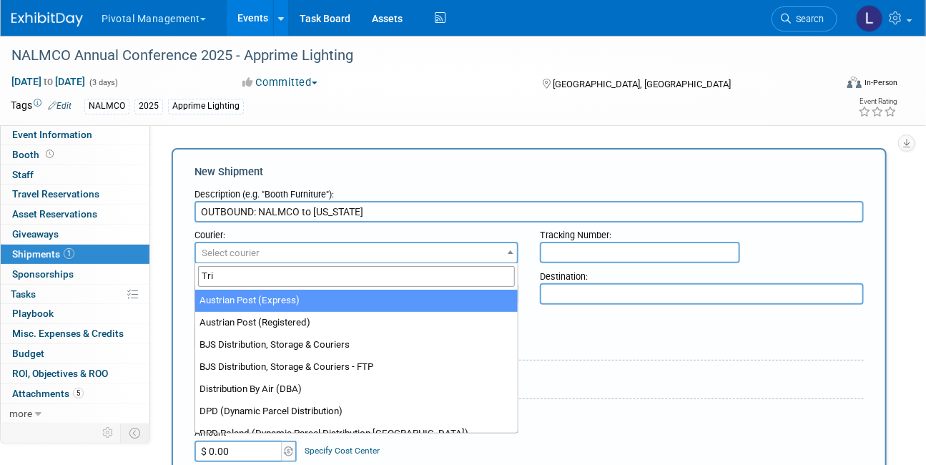
type input "TriV"
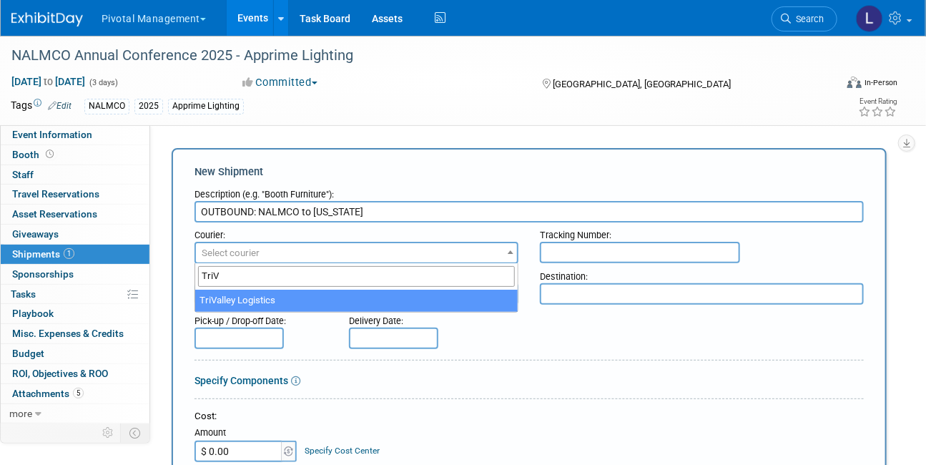
select select "576"
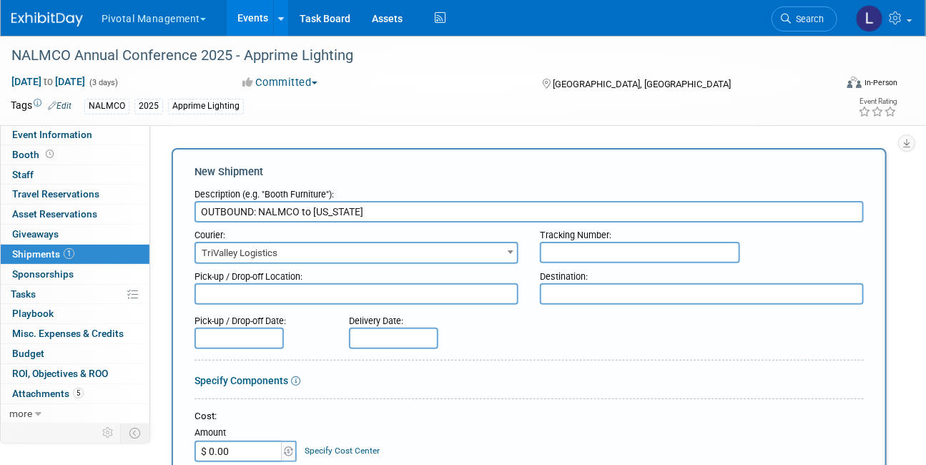
click at [258, 292] on textarea at bounding box center [356, 293] width 324 height 21
paste textarea "Apprime Lighting Booth #TBD NALMCO 2025 Annual Convention & Trade Show [US_STAT…"
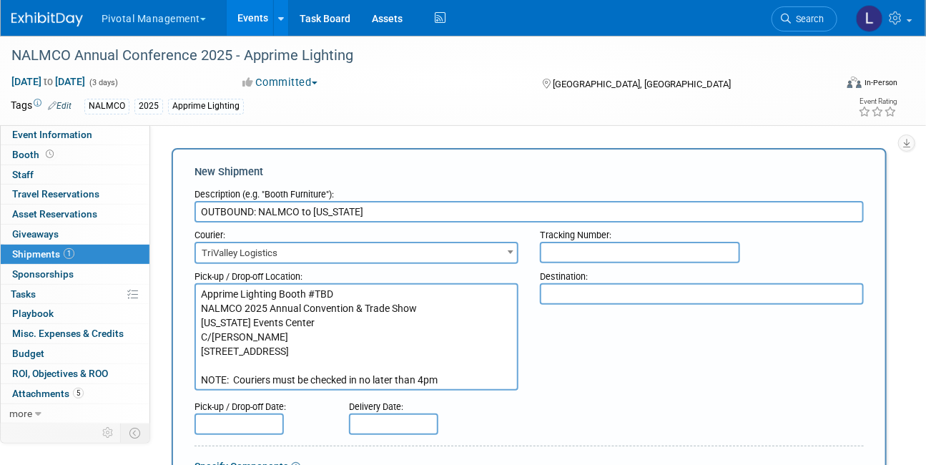
scroll to position [11, 0]
type textarea "Apprime Lighting Booth #TBD NALMCO 2025 Annual Convention & Trade Show [US_STAT…"
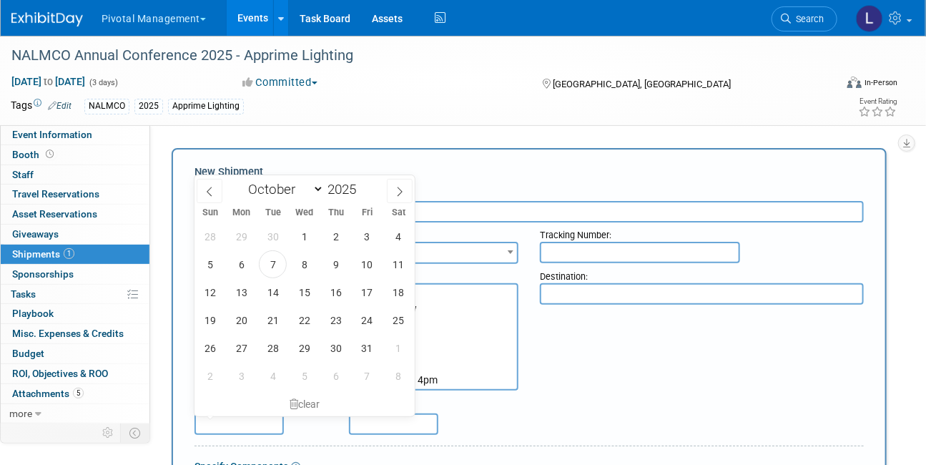
click at [257, 420] on input "text" at bounding box center [238, 423] width 89 height 21
click at [274, 316] on span "21" at bounding box center [273, 320] width 28 height 28
type input "[DATE]"
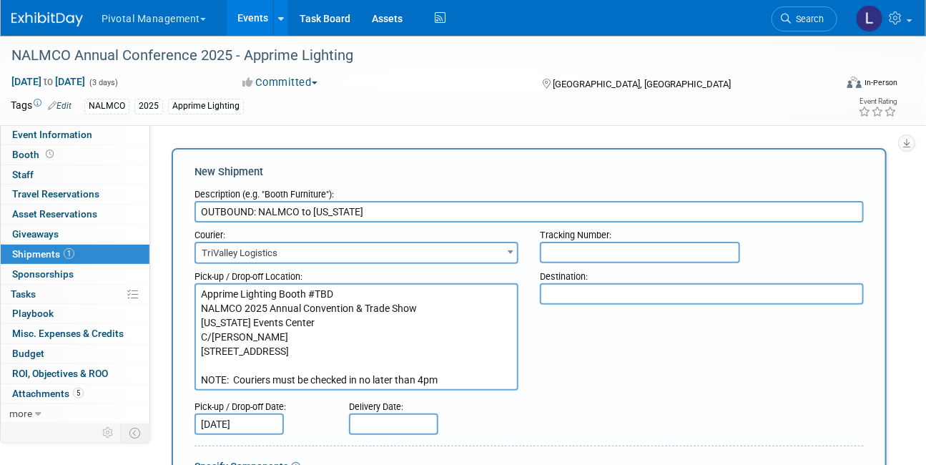
click at [638, 299] on textarea at bounding box center [702, 293] width 324 height 21
click at [613, 297] on textarea at bounding box center [702, 293] width 324 height 21
paste textarea "Apprime Lighting Attn: [PERSON_NAME] [STREET_ADDRESS] Phone [PHONE_NUMBER] NOTE…"
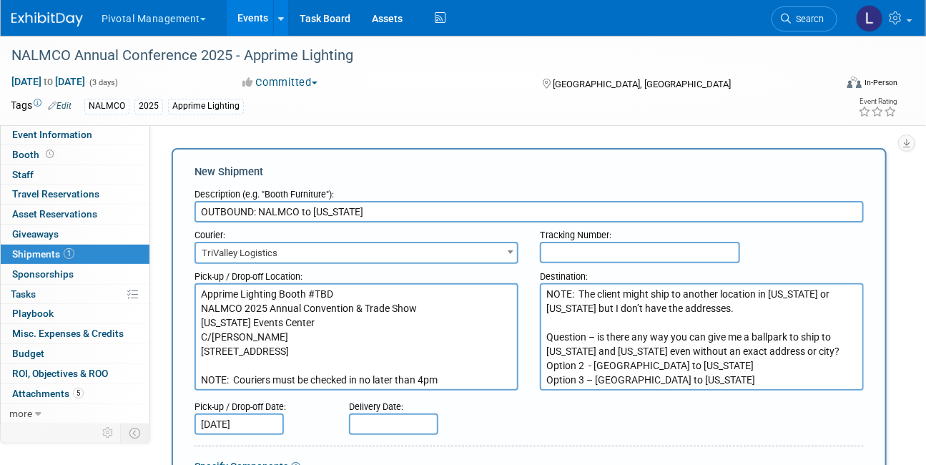
scroll to position [99, 0]
type textarea "Apprime Lighting Attn: [PERSON_NAME] [STREET_ADDRESS] Phone [PHONE_NUMBER] NOTE…"
drag, startPoint x: 412, startPoint y: 211, endPoint x: 315, endPoint y: 207, distance: 97.3
click at [315, 207] on input "OUTBOUND: NALMCO to [US_STATE]" at bounding box center [528, 211] width 669 height 21
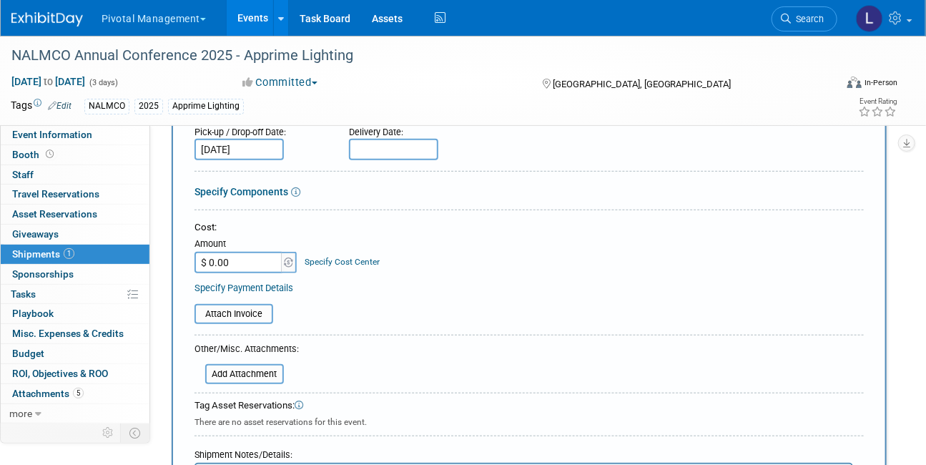
scroll to position [277, 0]
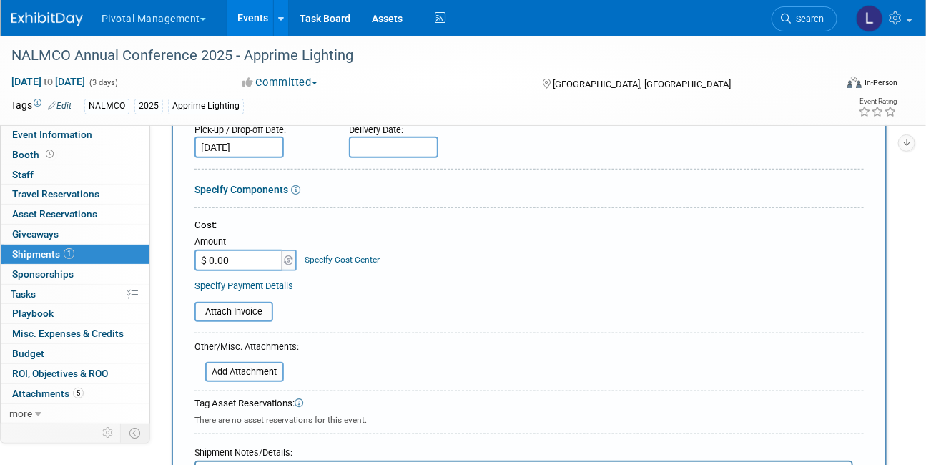
type input "OUTBOUND: NALMCO to Apprime"
click at [234, 258] on input "$ 0.00" at bounding box center [238, 259] width 89 height 21
paste input "2,011.25"
type input "$ 2,011.25"
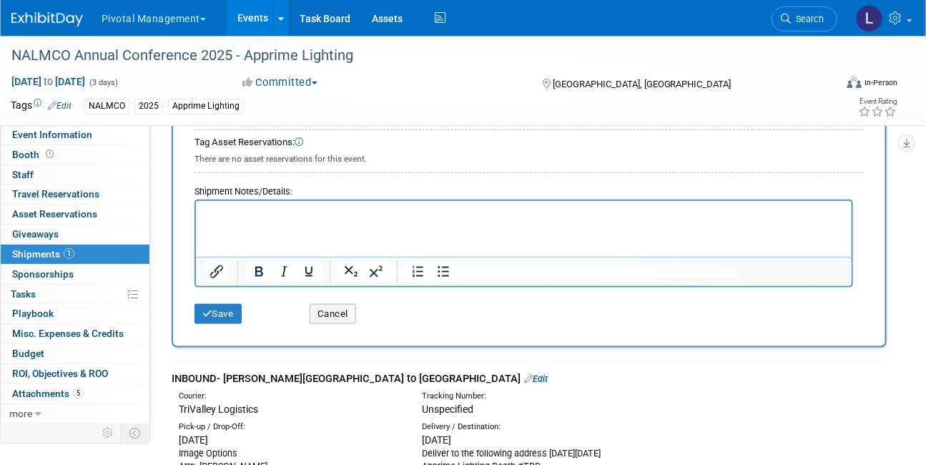
scroll to position [572, 0]
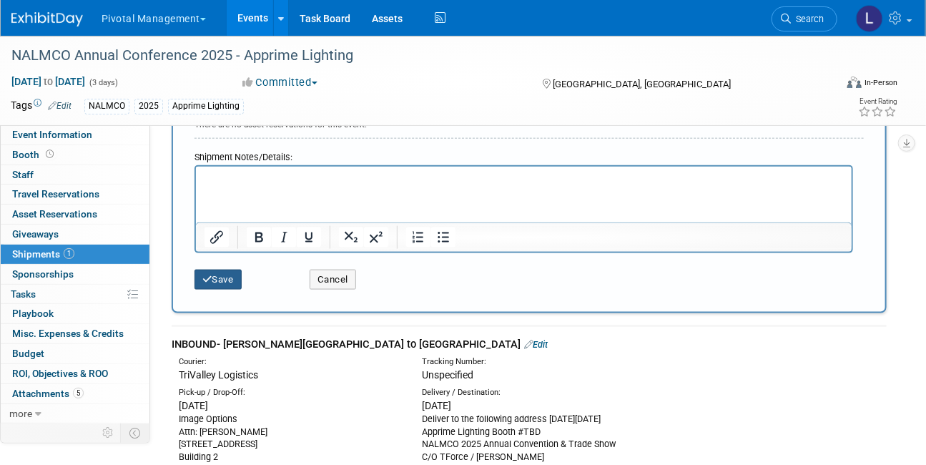
click at [224, 285] on button "Save" at bounding box center [217, 279] width 47 height 20
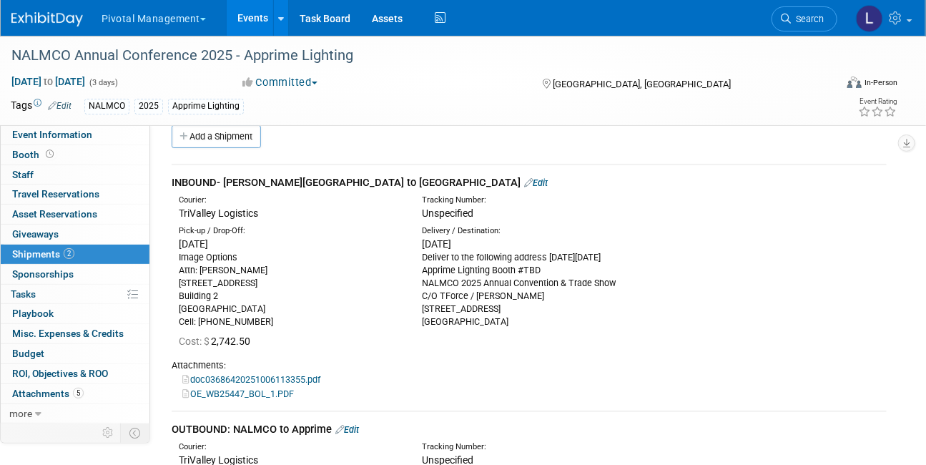
scroll to position [9, 0]
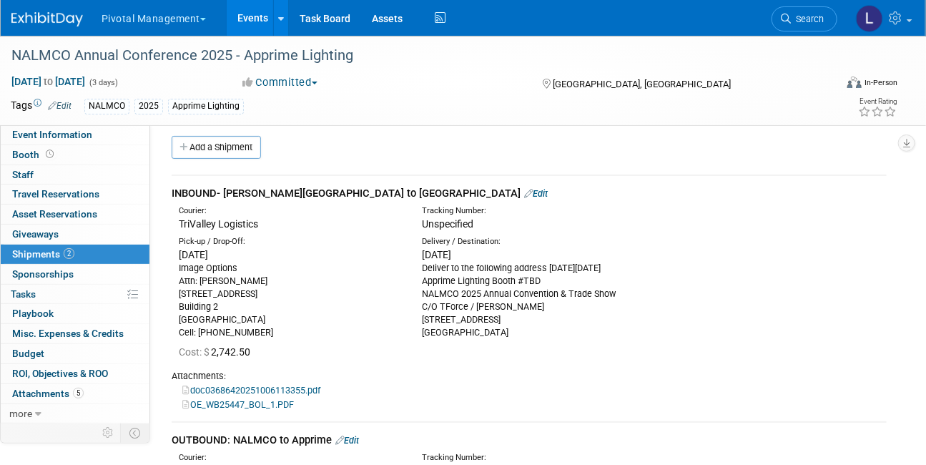
click at [524, 192] on link "Edit" at bounding box center [536, 193] width 24 height 11
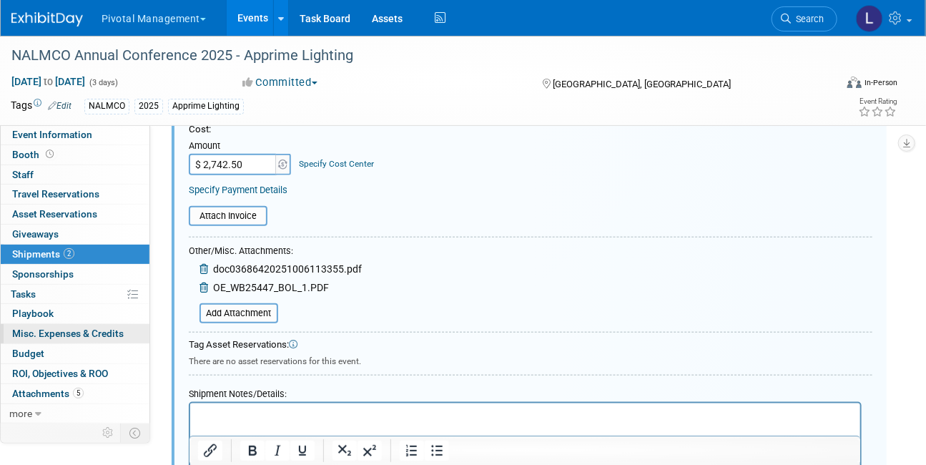
scroll to position [370, 0]
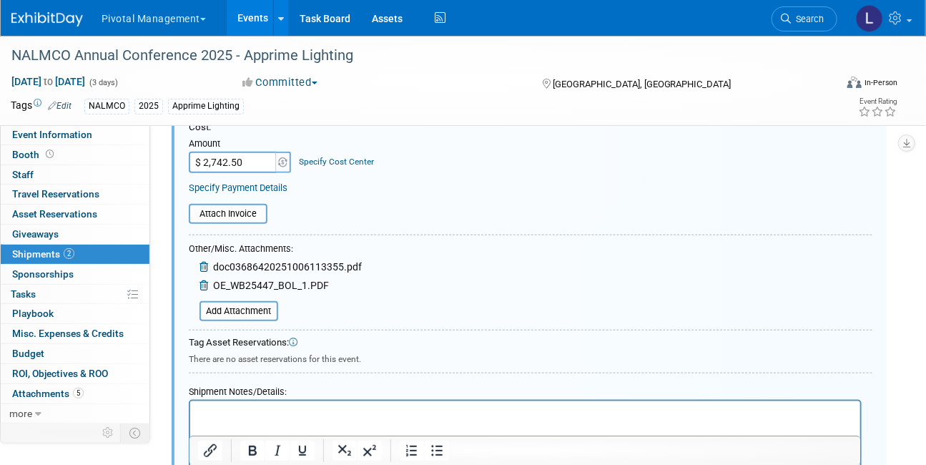
click at [284, 309] on div "Other/Misc. Attachments: doc03686420251006113355.pdf OE_WB25447_BOL_1.PDF Add A…" at bounding box center [275, 281] width 173 height 81
click at [198, 301] on div "Other/Misc. Attachments: doc03686420251006113355.pdf OE_WB25447_BOL_1.PDF Add A…" at bounding box center [275, 281] width 173 height 81
click at [209, 308] on input "file" at bounding box center [191, 310] width 170 height 17
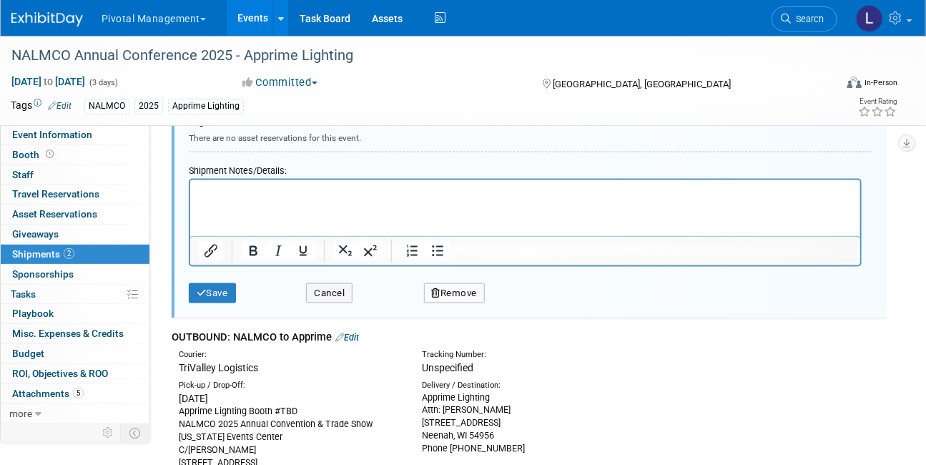
scroll to position [613, 0]
click at [227, 292] on button "Save" at bounding box center [212, 292] width 47 height 20
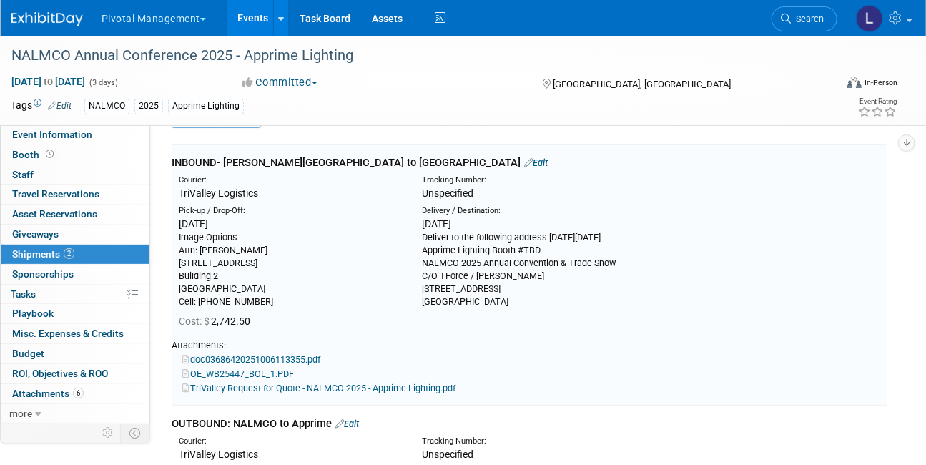
scroll to position [21, 0]
